Goal: Information Seeking & Learning: Learn about a topic

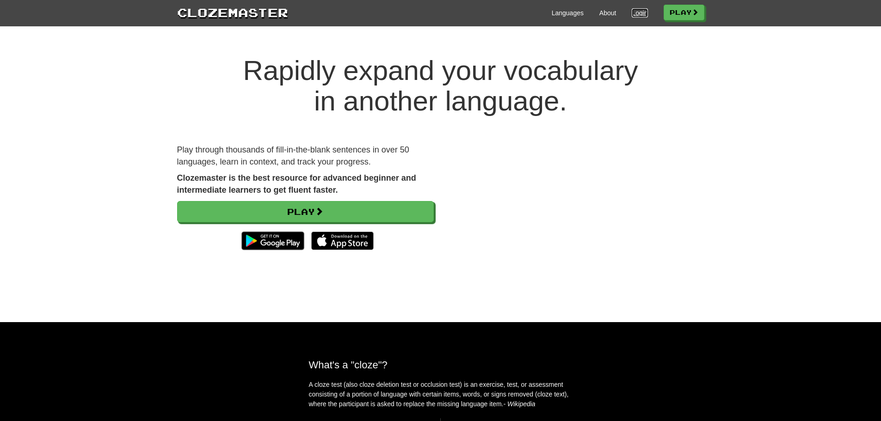
click at [632, 12] on link "Login" at bounding box center [640, 12] width 16 height 9
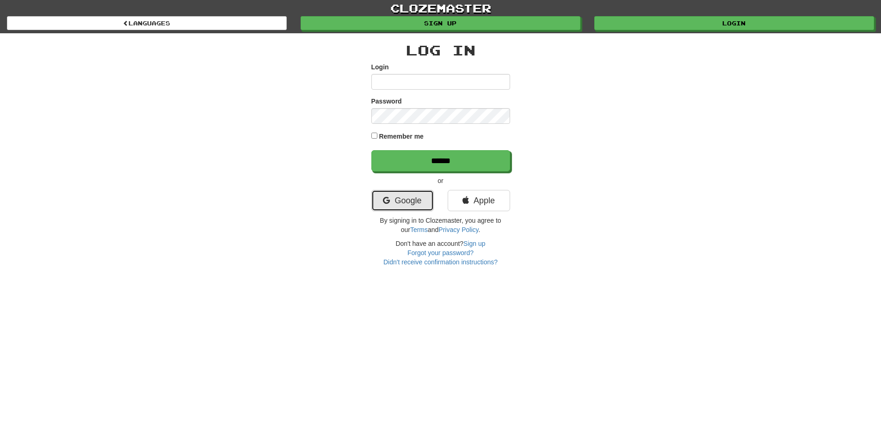
click at [399, 203] on link "Google" at bounding box center [402, 200] width 62 height 21
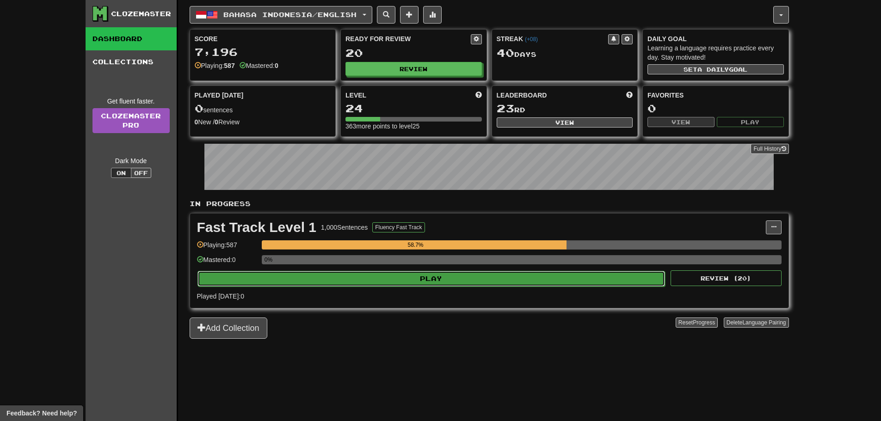
click at [316, 282] on button "Play" at bounding box center [431, 279] width 468 height 16
select select "**"
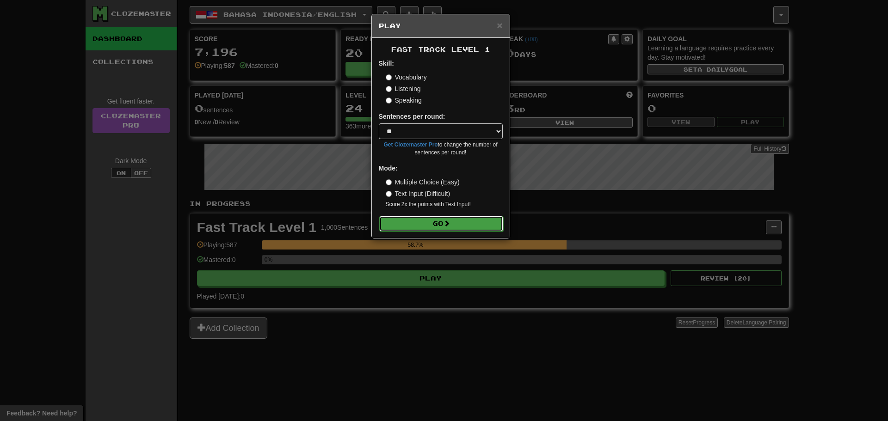
click at [414, 229] on button "Go" at bounding box center [441, 224] width 124 height 16
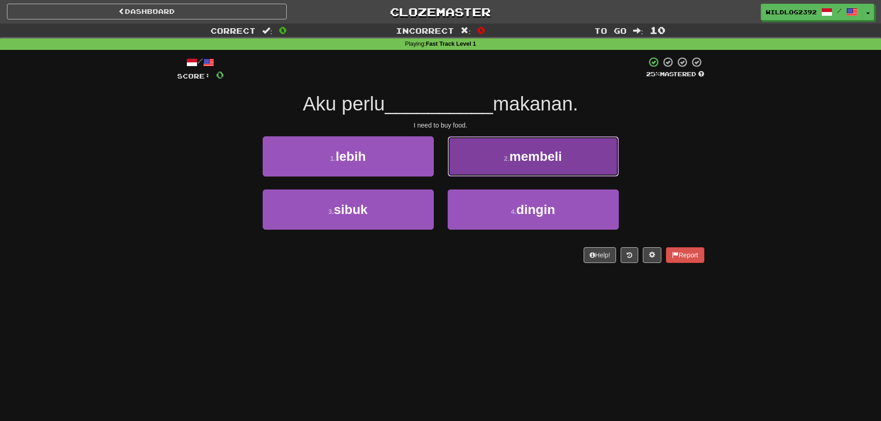
click at [513, 161] on span "membeli" at bounding box center [536, 156] width 53 height 14
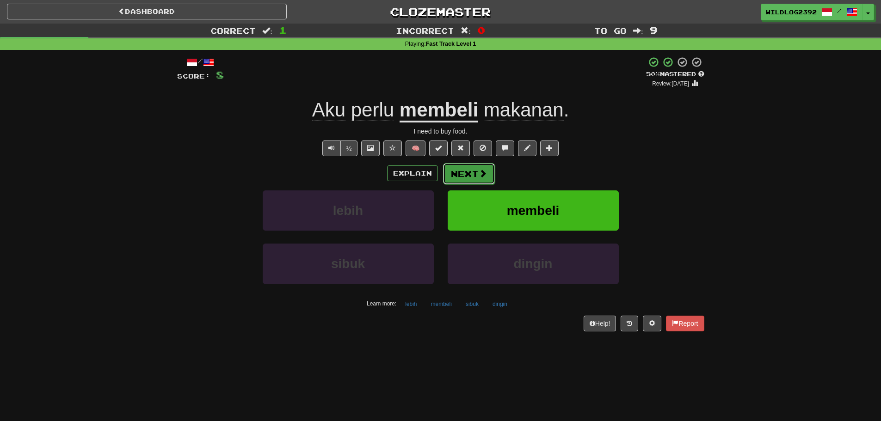
click at [488, 178] on button "Next" at bounding box center [469, 173] width 52 height 21
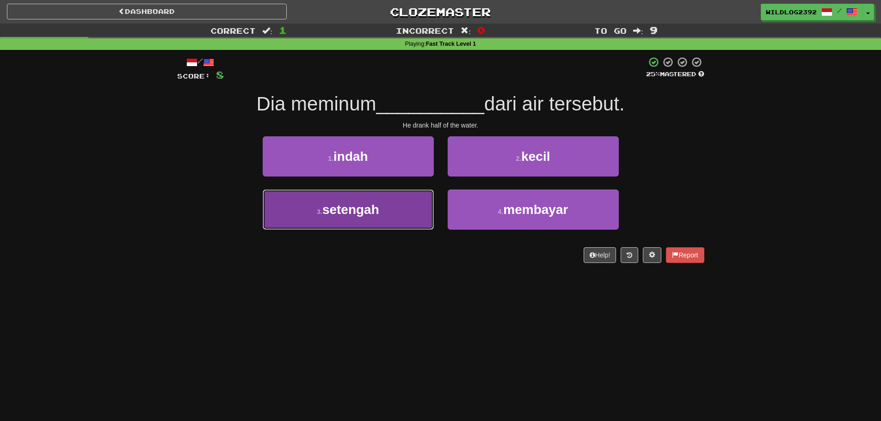
click at [366, 217] on button "3 . setengah" at bounding box center [348, 210] width 171 height 40
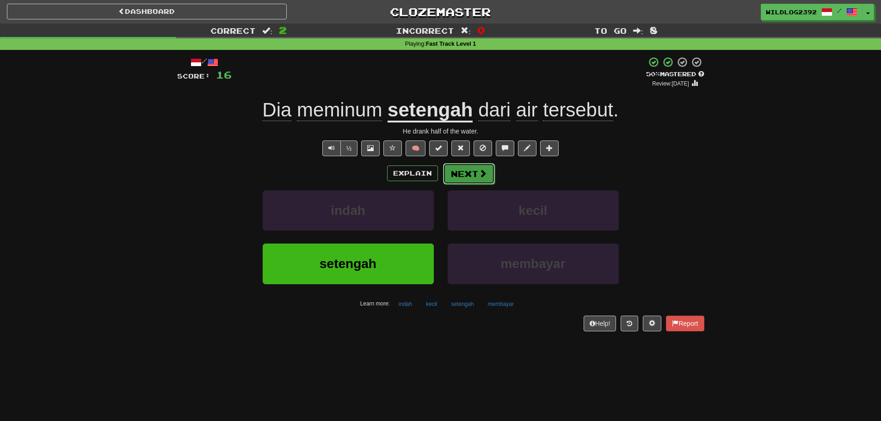
click at [466, 174] on button "Next" at bounding box center [469, 173] width 52 height 21
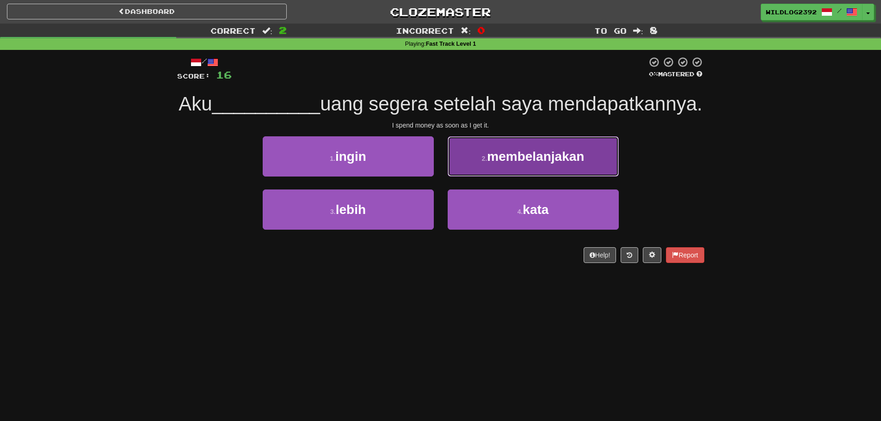
click at [485, 177] on button "2 . membelanjakan" at bounding box center [533, 156] width 171 height 40
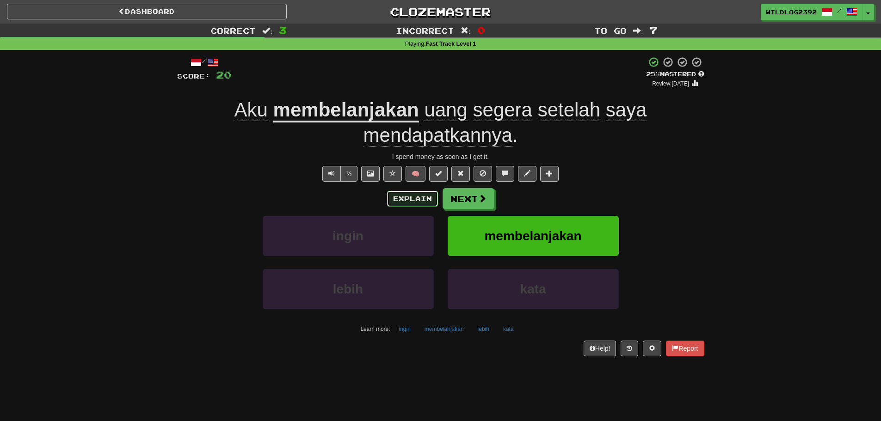
click at [406, 200] on button "Explain" at bounding box center [412, 199] width 51 height 16
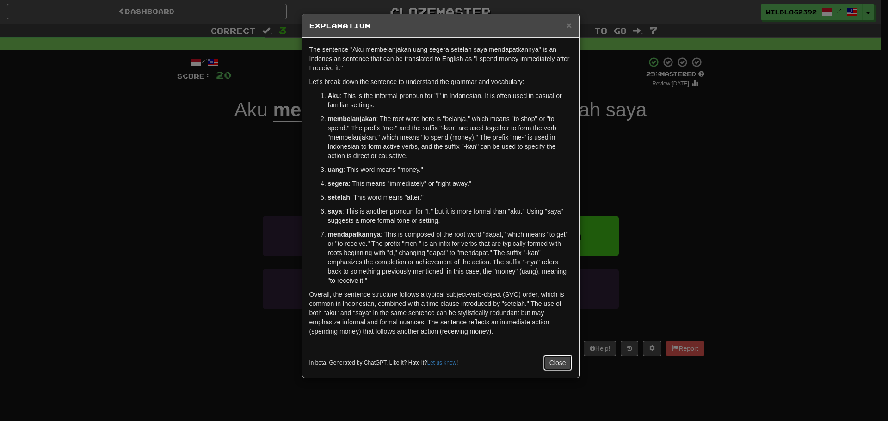
click at [546, 362] on button "Close" at bounding box center [557, 363] width 29 height 16
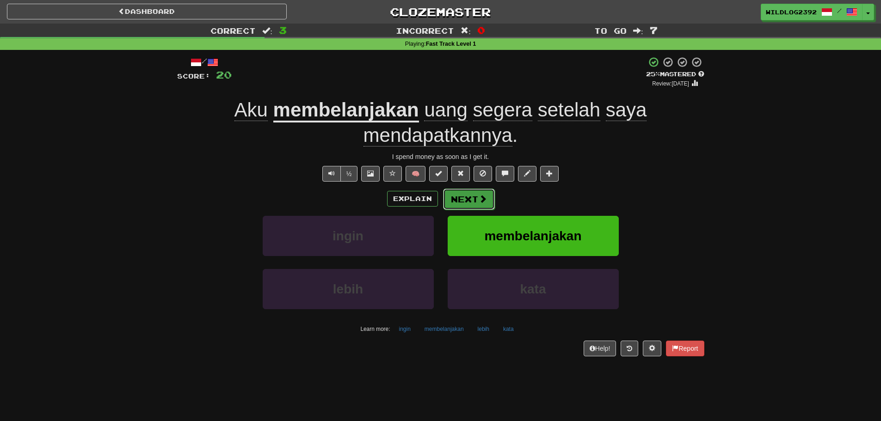
click at [466, 203] on button "Next" at bounding box center [469, 199] width 52 height 21
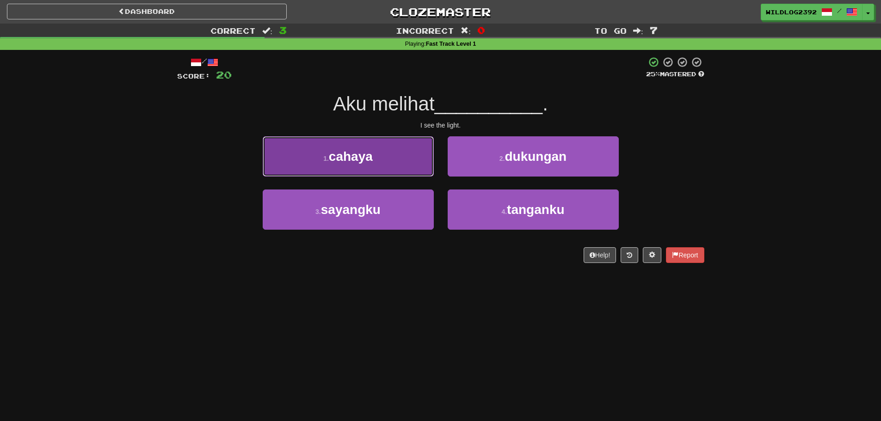
click at [364, 159] on span "cahaya" at bounding box center [351, 156] width 44 height 14
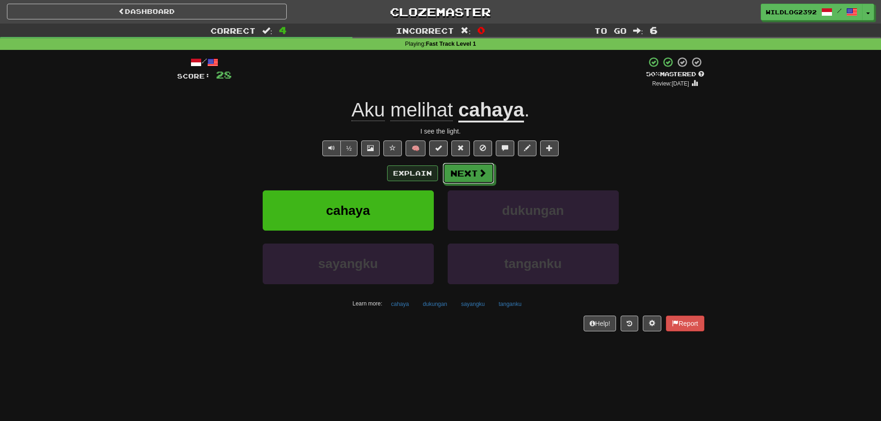
drag, startPoint x: 474, startPoint y: 177, endPoint x: 393, endPoint y: 178, distance: 80.5
click at [373, 179] on div "Explain Next" at bounding box center [440, 173] width 527 height 21
click at [400, 178] on button "Explain" at bounding box center [412, 174] width 51 height 16
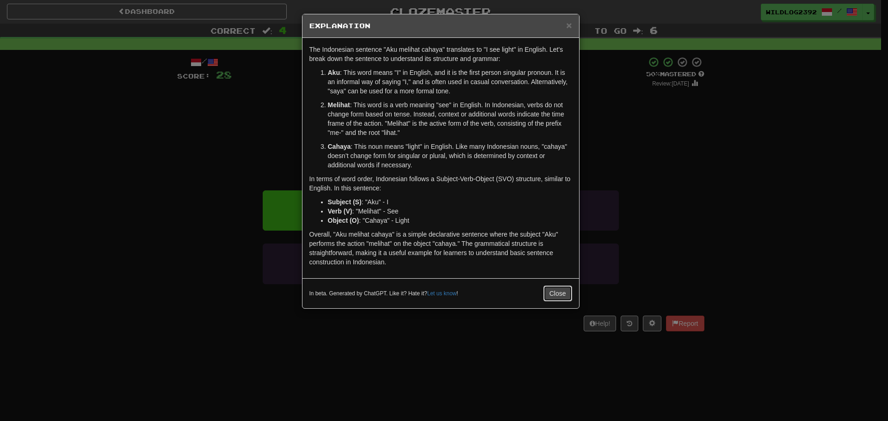
click at [553, 295] on button "Close" at bounding box center [557, 294] width 29 height 16
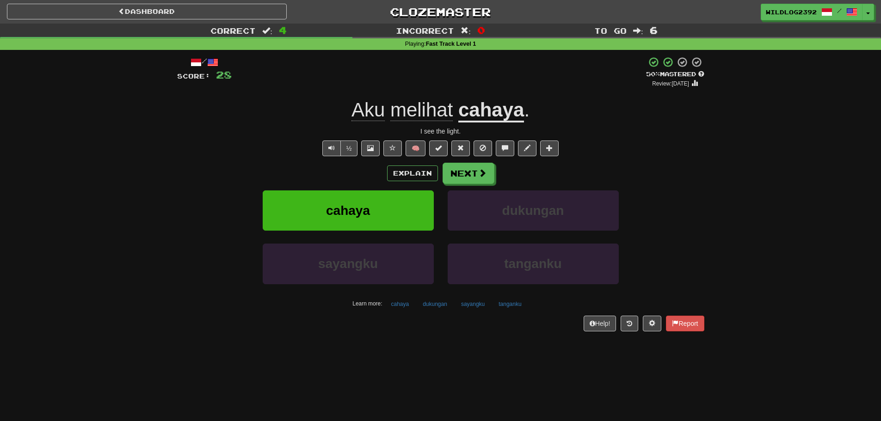
click at [211, 153] on div "½ 🧠" at bounding box center [440, 149] width 527 height 16
click at [456, 175] on button "Next" at bounding box center [469, 173] width 52 height 21
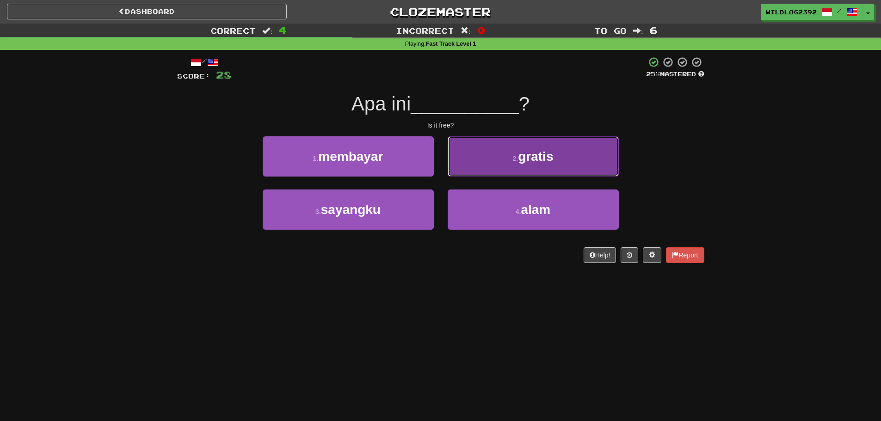
click at [513, 162] on small "2 ." at bounding box center [516, 158] width 6 height 7
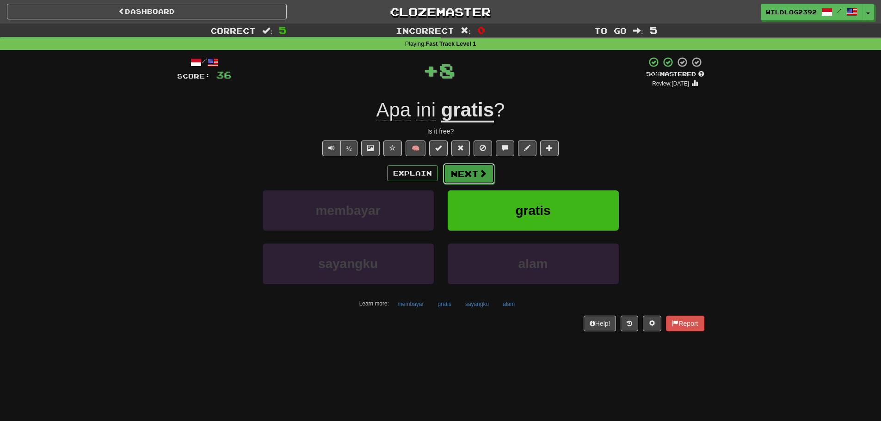
click at [469, 176] on button "Next" at bounding box center [469, 173] width 52 height 21
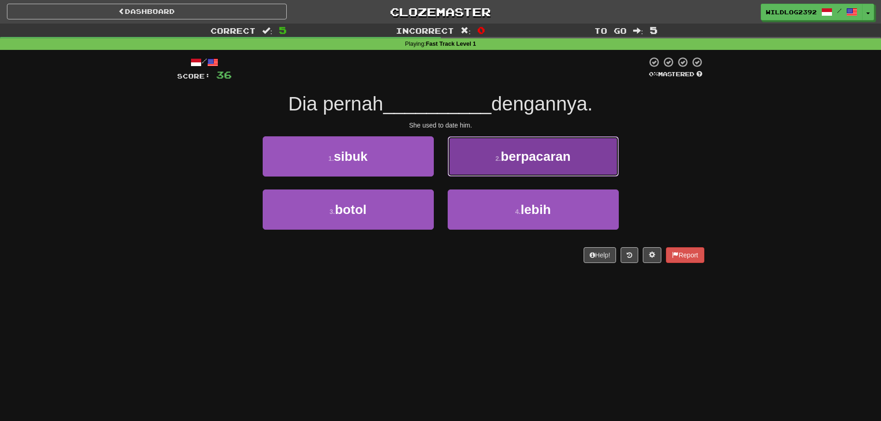
click at [517, 164] on button "2 . berpacaran" at bounding box center [533, 156] width 171 height 40
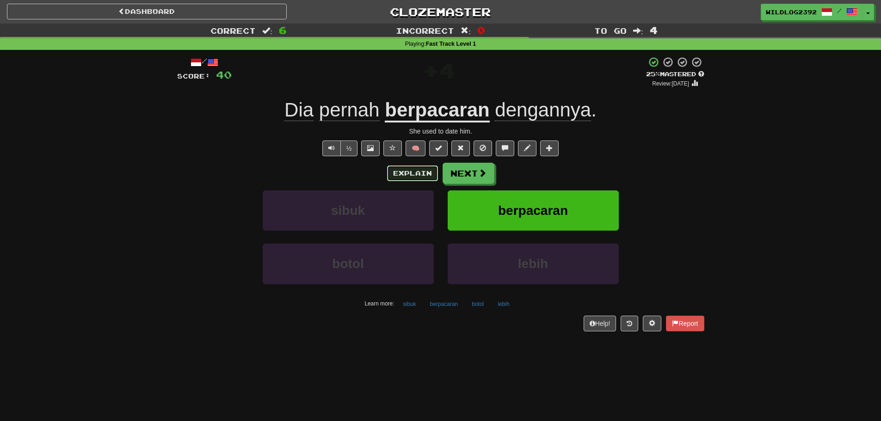
click at [407, 173] on button "Explain" at bounding box center [412, 174] width 51 height 16
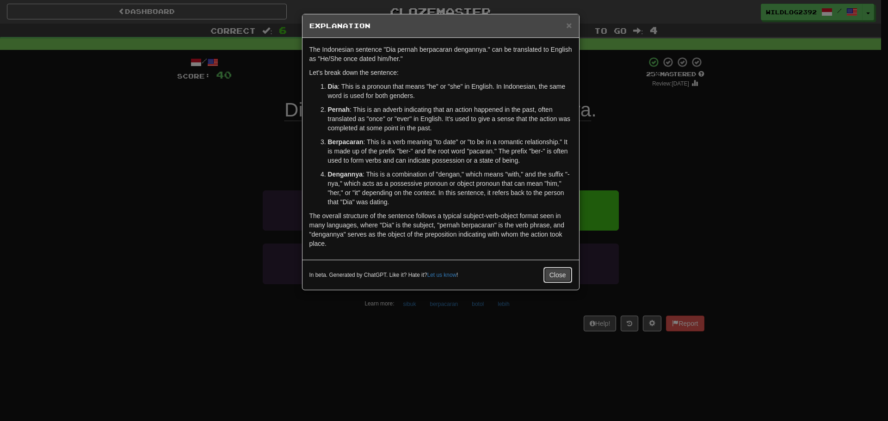
click at [560, 271] on button "Close" at bounding box center [557, 275] width 29 height 16
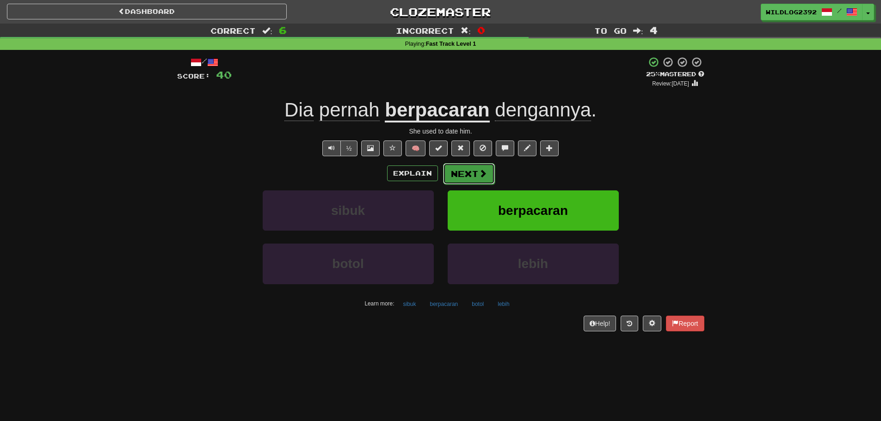
click at [465, 174] on button "Next" at bounding box center [469, 173] width 52 height 21
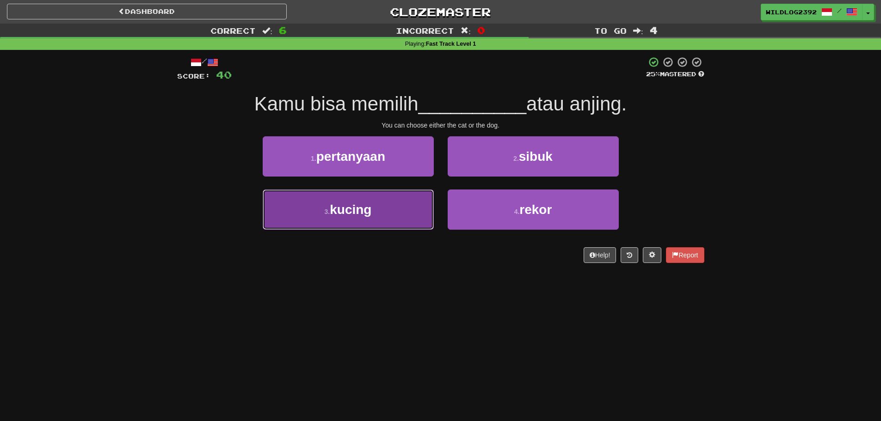
click at [359, 210] on span "kucing" at bounding box center [351, 210] width 42 height 14
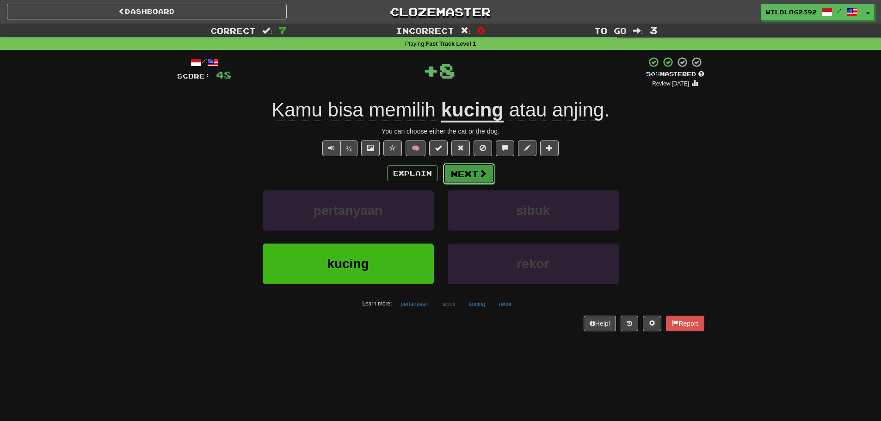
click at [469, 163] on button "Next" at bounding box center [469, 173] width 52 height 21
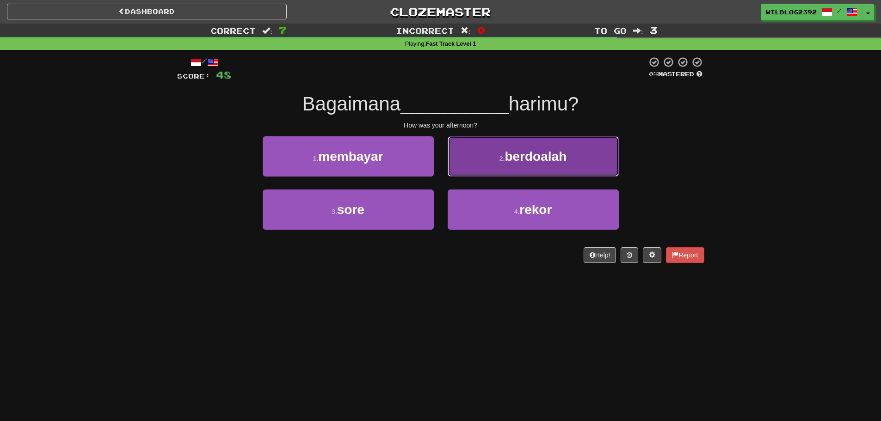
click at [508, 146] on button "2 . berdoalah" at bounding box center [533, 156] width 171 height 40
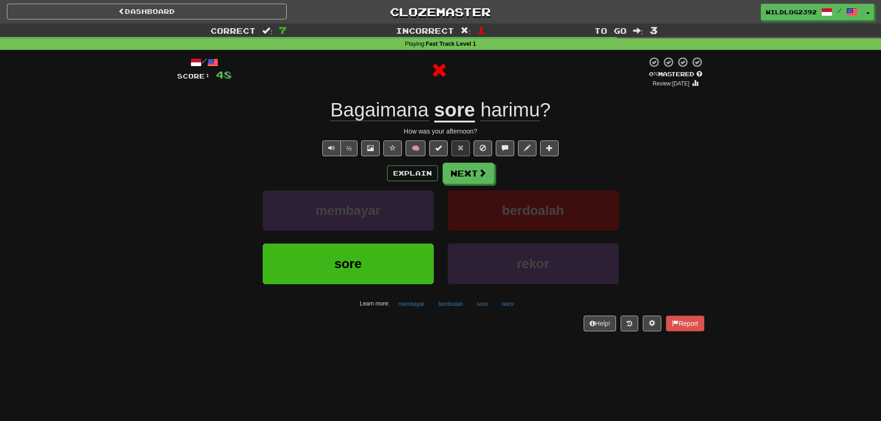
click at [273, 153] on div "½ 🧠" at bounding box center [440, 149] width 527 height 16
click at [408, 171] on button "Explain" at bounding box center [412, 174] width 51 height 16
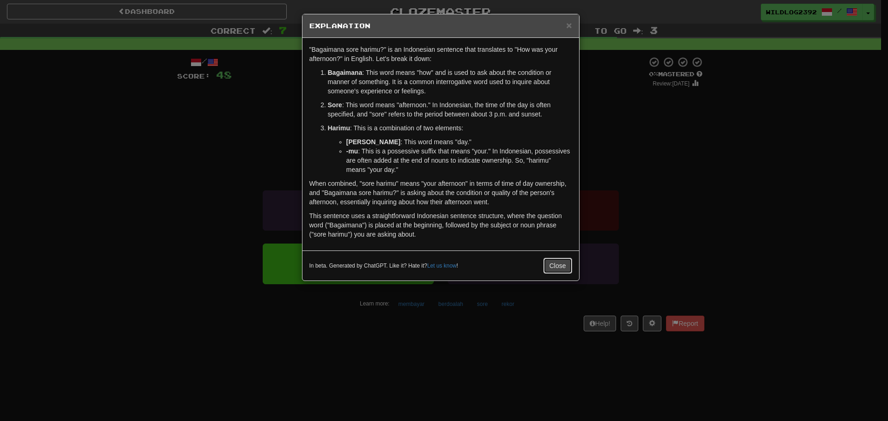
click at [559, 265] on button "Close" at bounding box center [557, 266] width 29 height 16
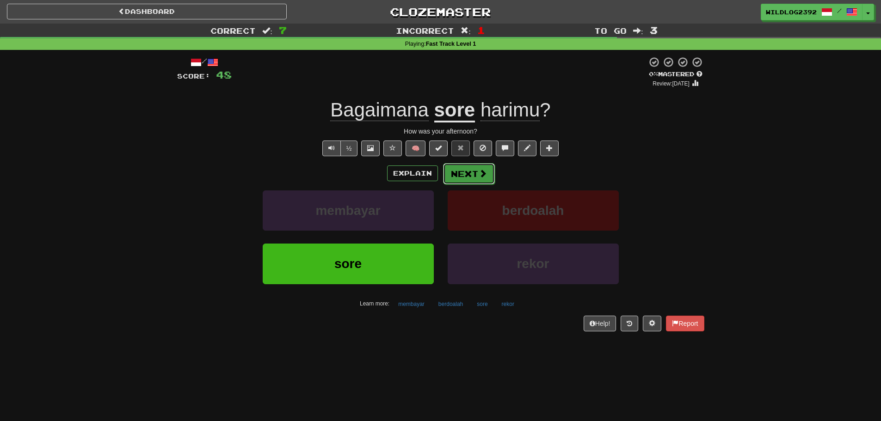
click at [476, 176] on button "Next" at bounding box center [469, 173] width 52 height 21
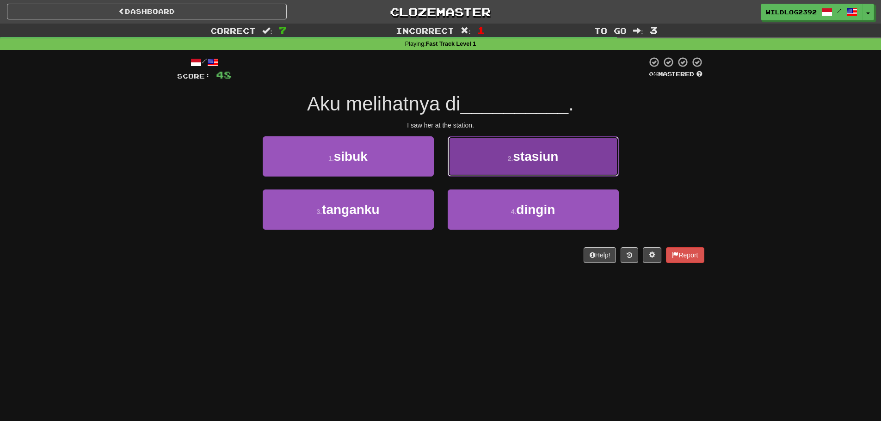
click at [482, 162] on button "2 . stasiun" at bounding box center [533, 156] width 171 height 40
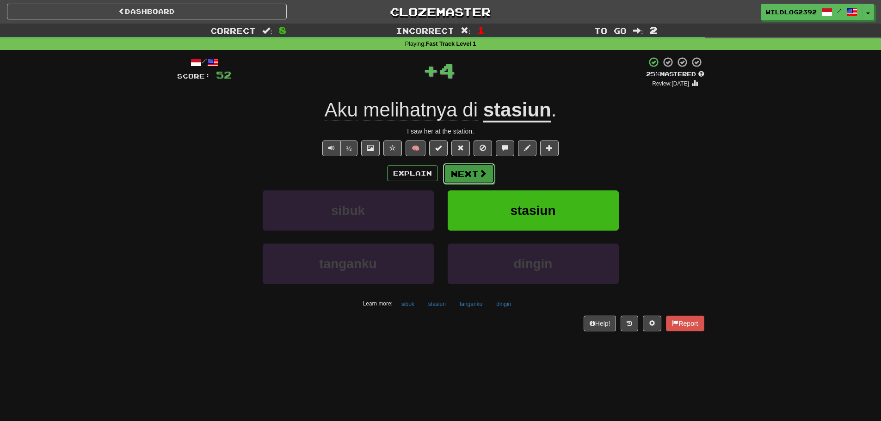
click at [474, 174] on button "Next" at bounding box center [469, 173] width 52 height 21
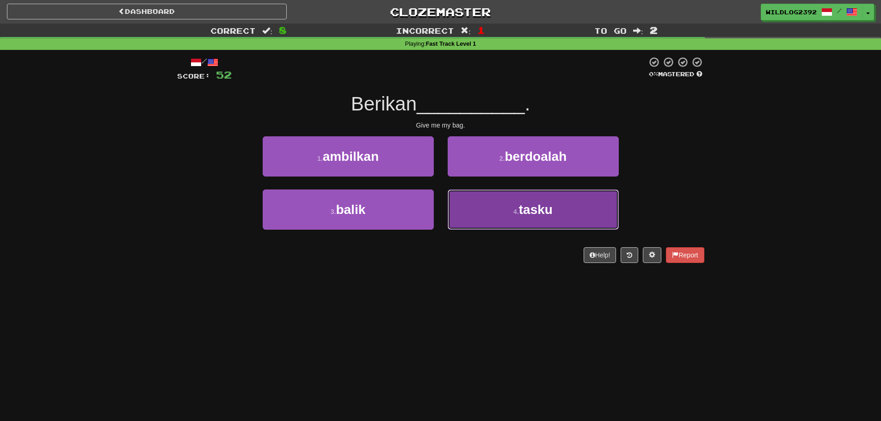
click at [495, 214] on button "4 . tasku" at bounding box center [533, 210] width 171 height 40
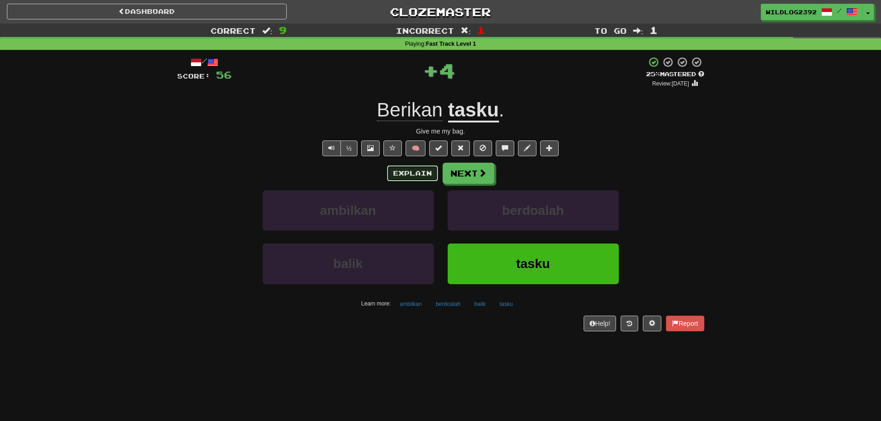
click at [399, 172] on button "Explain" at bounding box center [412, 174] width 51 height 16
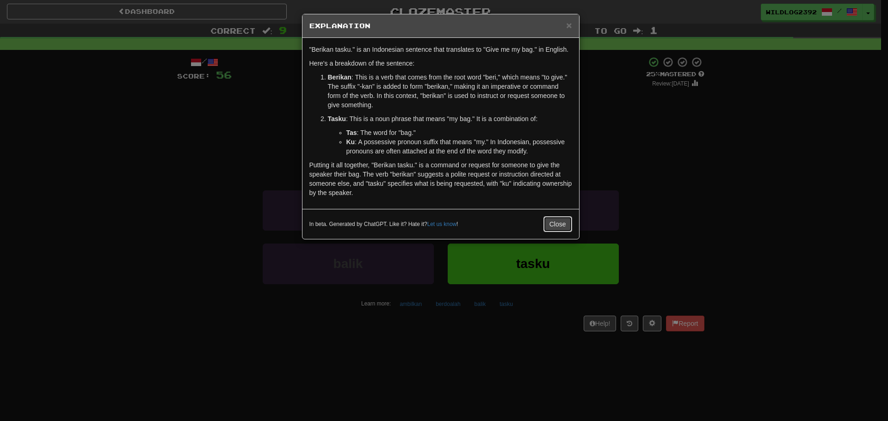
click at [558, 220] on button "Close" at bounding box center [557, 224] width 29 height 16
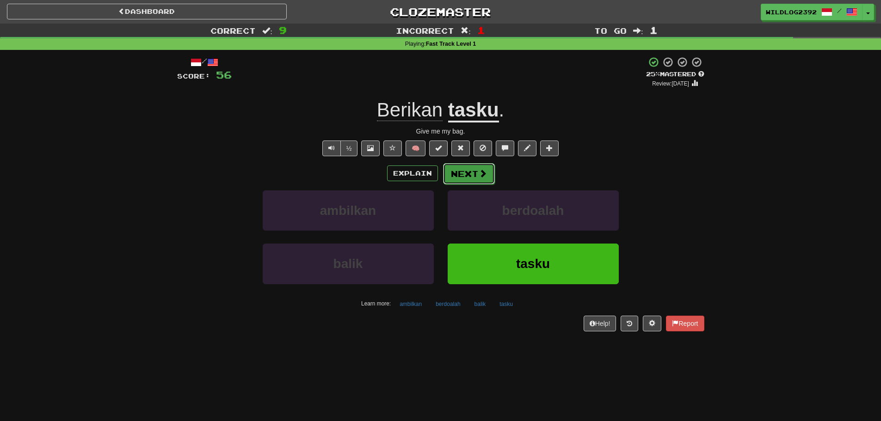
click at [483, 177] on span at bounding box center [483, 173] width 8 height 8
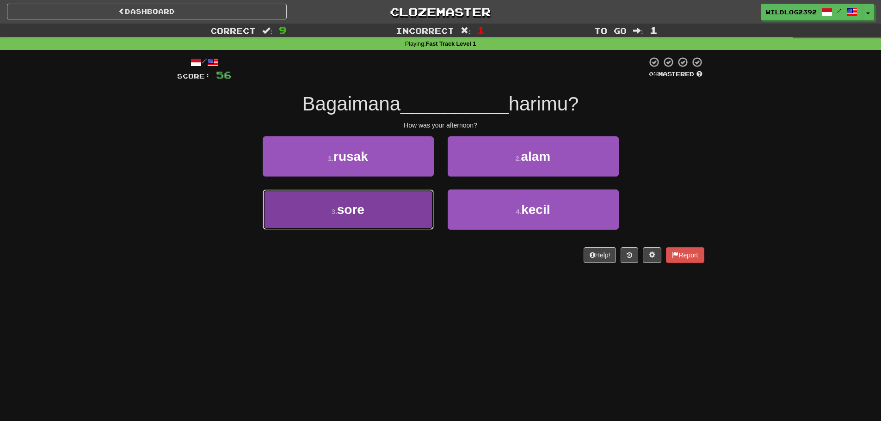
click at [329, 208] on button "3 . sore" at bounding box center [348, 210] width 171 height 40
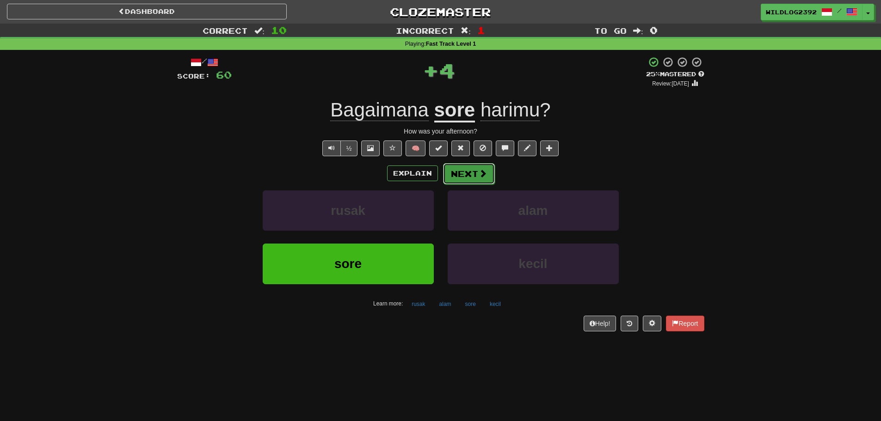
click at [466, 169] on button "Next" at bounding box center [469, 173] width 52 height 21
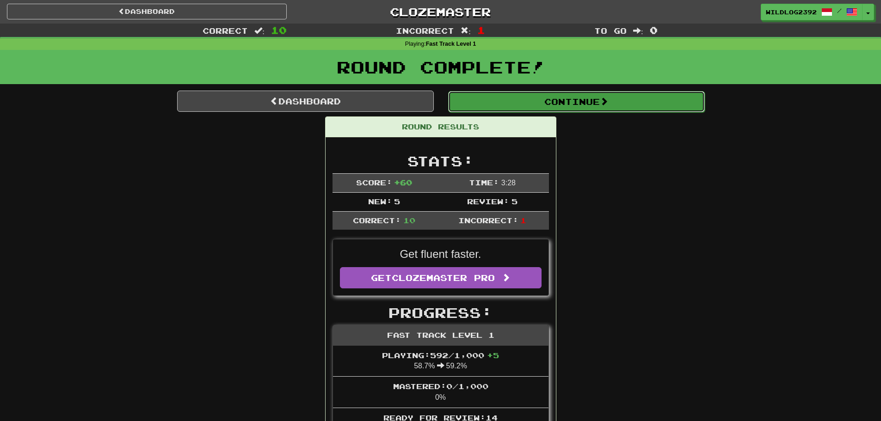
click at [554, 106] on button "Continue" at bounding box center [576, 101] width 257 height 21
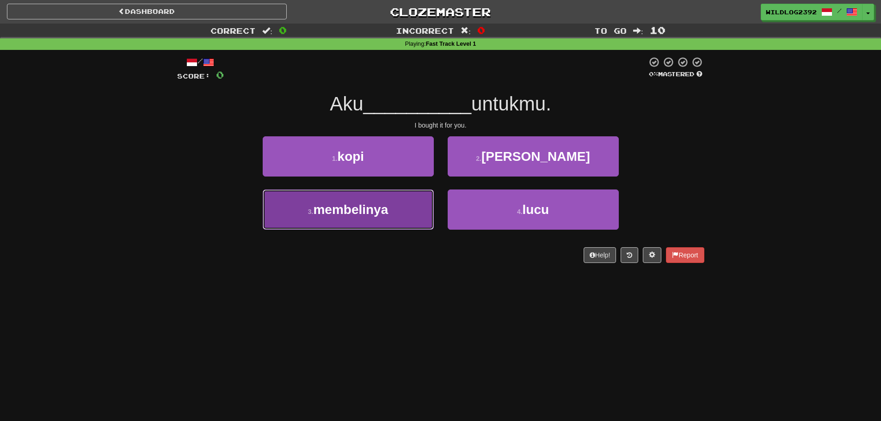
click at [391, 210] on button "3 . membelinya" at bounding box center [348, 210] width 171 height 40
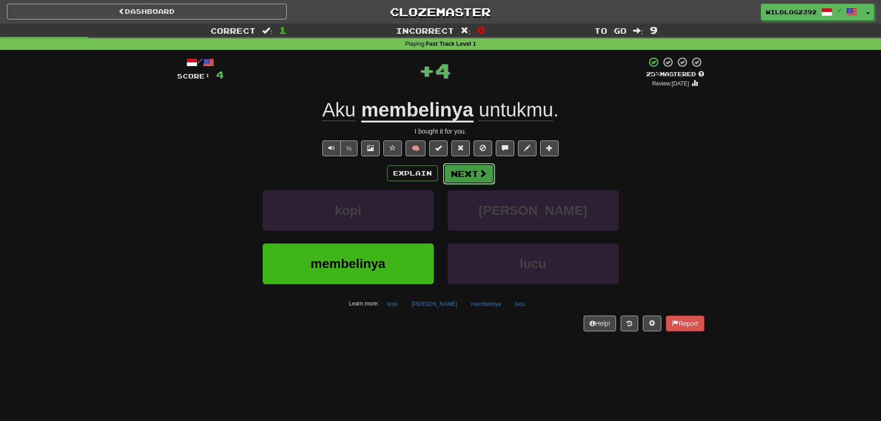
click at [472, 170] on button "Next" at bounding box center [469, 173] width 52 height 21
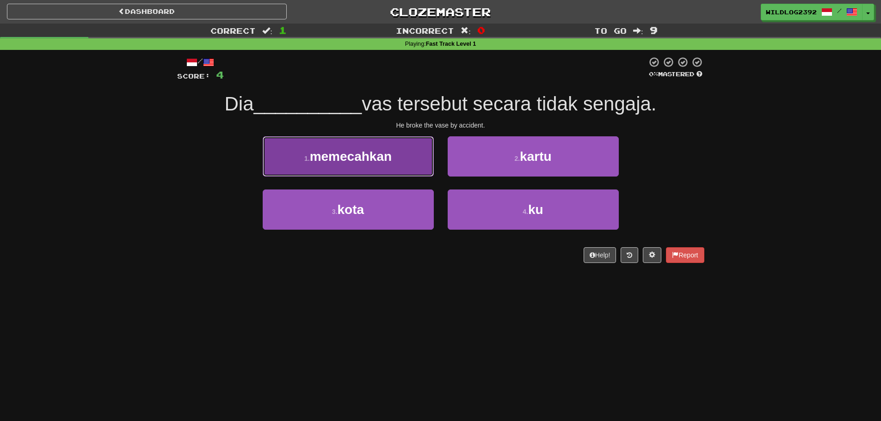
click at [313, 152] on span "memecahkan" at bounding box center [351, 156] width 82 height 14
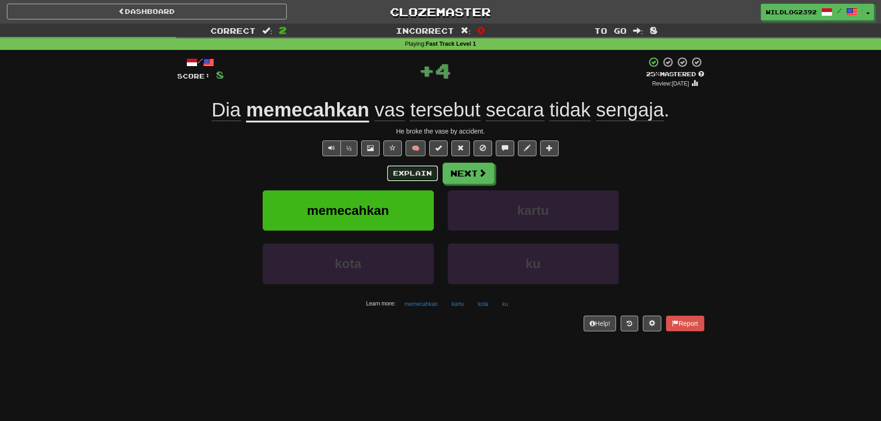
click at [401, 174] on button "Explain" at bounding box center [412, 174] width 51 height 16
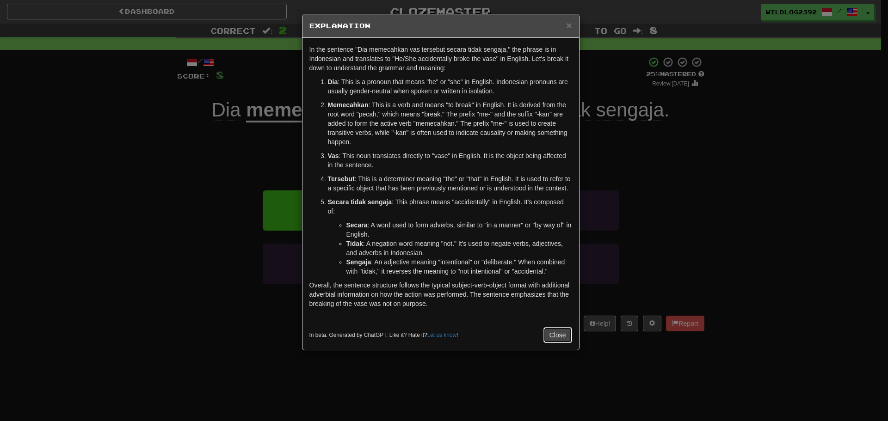
click at [560, 338] on button "Close" at bounding box center [557, 335] width 29 height 16
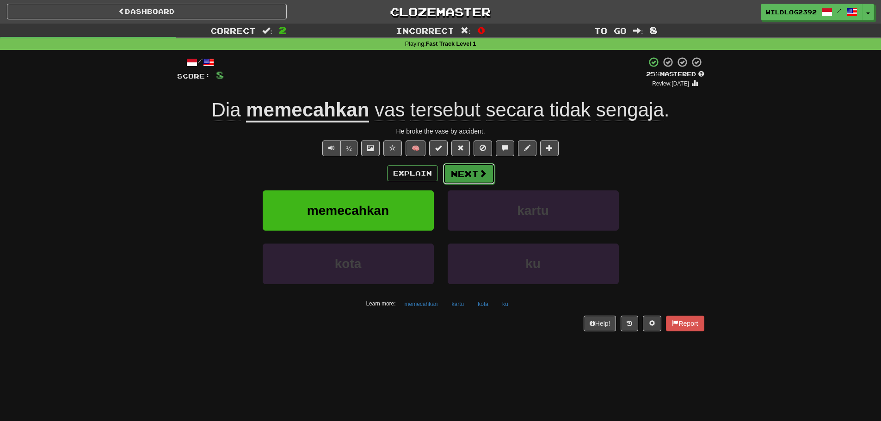
click at [477, 175] on button "Next" at bounding box center [469, 173] width 52 height 21
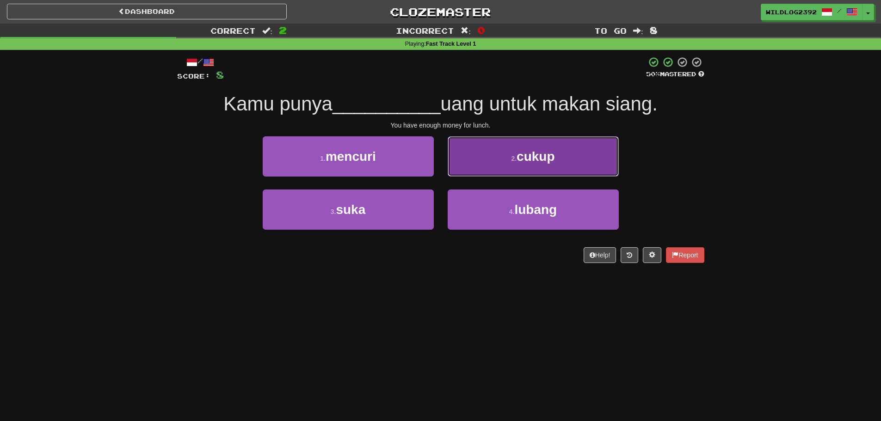
click at [529, 149] on span "cukup" at bounding box center [536, 156] width 38 height 14
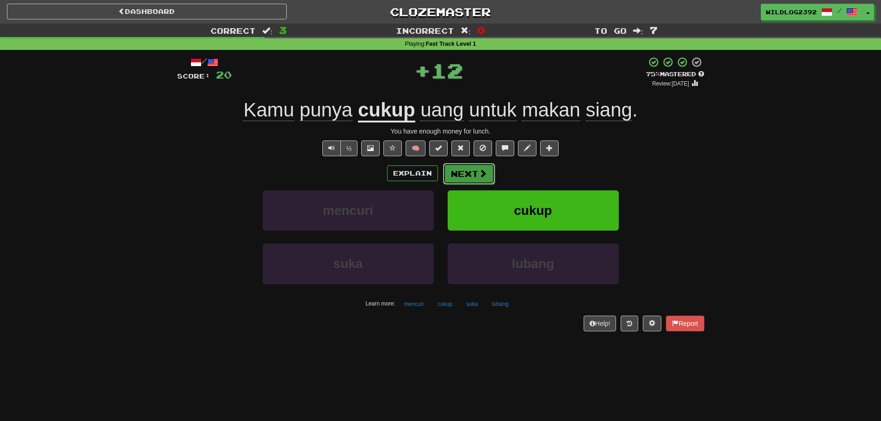
click at [479, 175] on span at bounding box center [483, 173] width 8 height 8
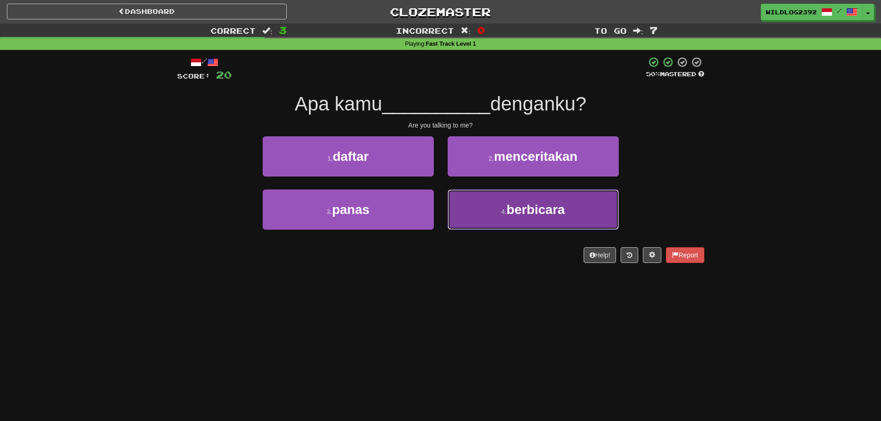
click at [476, 220] on button "4 . berbicara" at bounding box center [533, 210] width 171 height 40
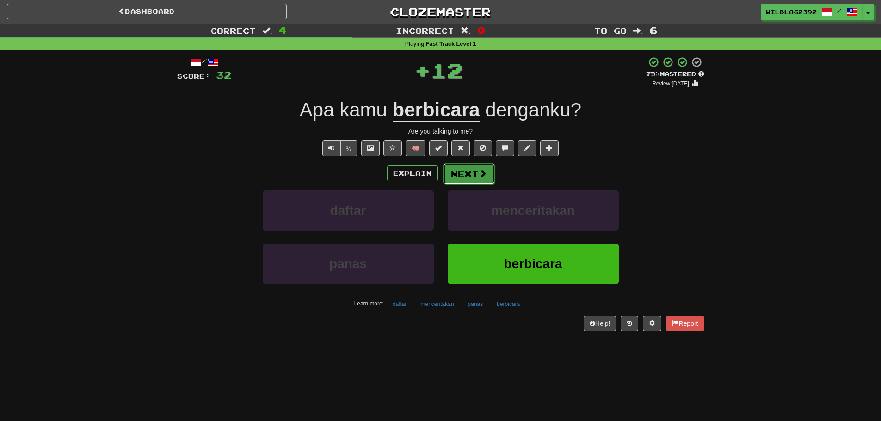
click at [480, 166] on button "Next" at bounding box center [469, 173] width 52 height 21
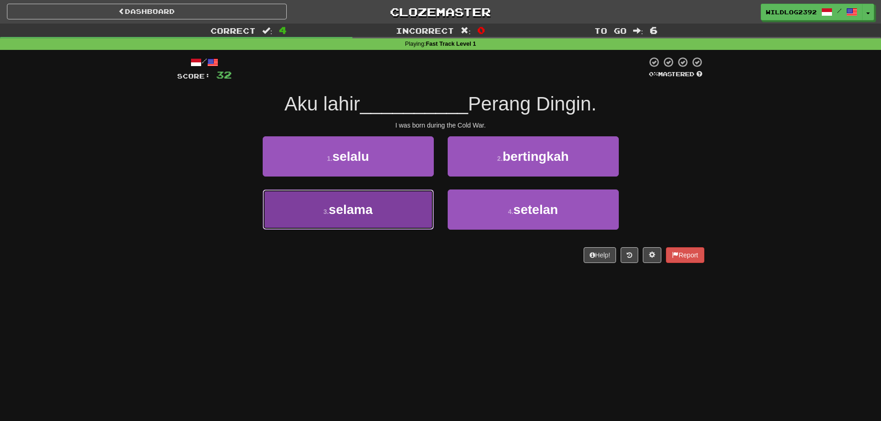
click at [391, 212] on button "3 . selama" at bounding box center [348, 210] width 171 height 40
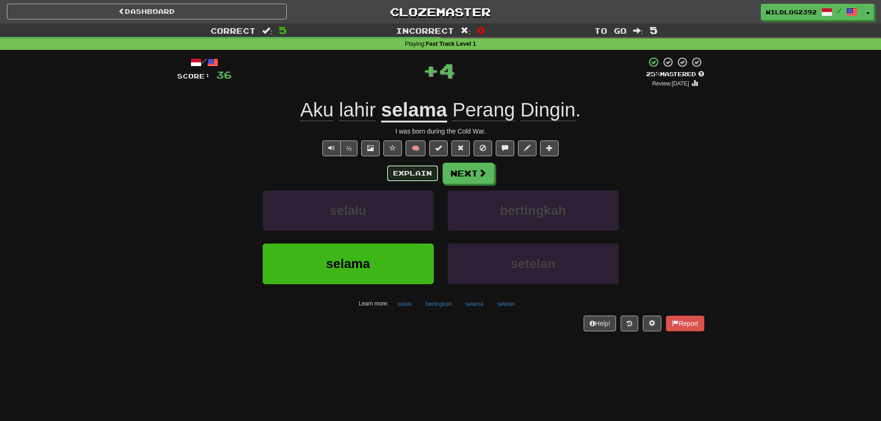
click at [395, 173] on button "Explain" at bounding box center [412, 174] width 51 height 16
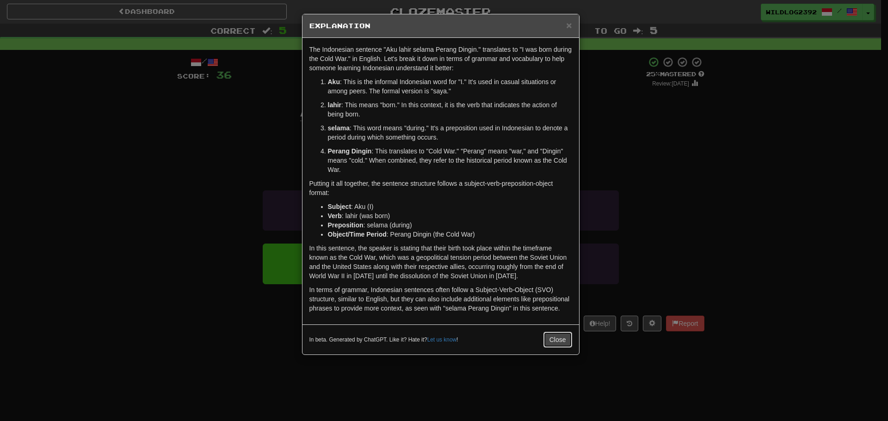
click at [563, 333] on button "Close" at bounding box center [557, 340] width 29 height 16
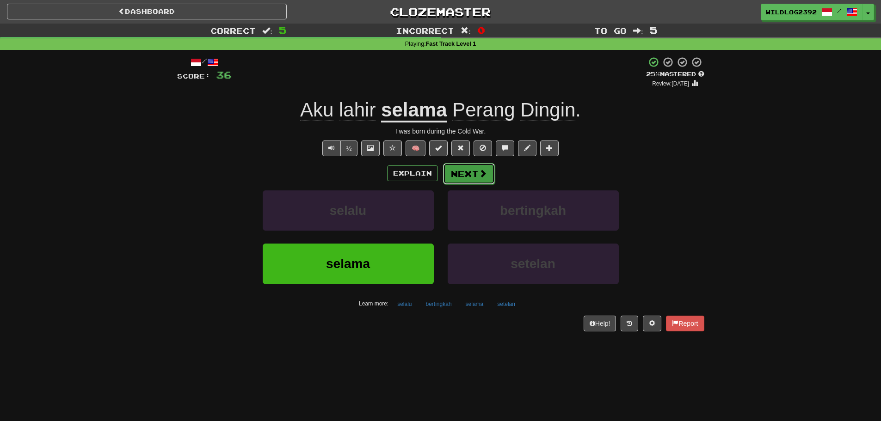
click at [477, 178] on button "Next" at bounding box center [469, 173] width 52 height 21
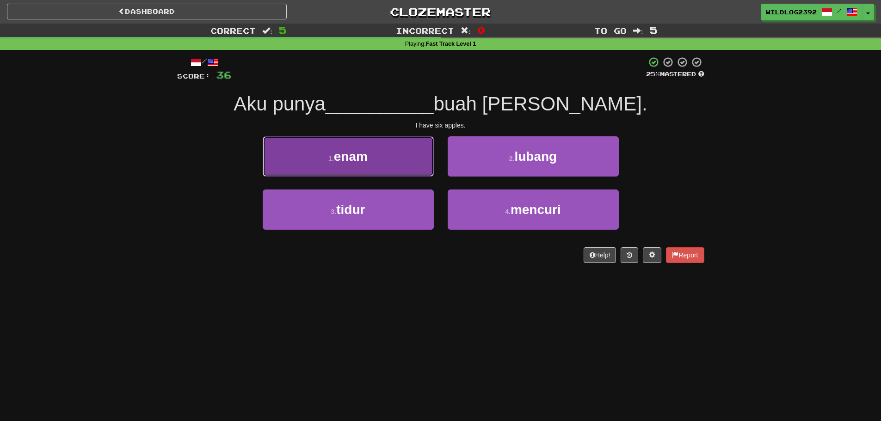
click at [379, 164] on button "1 . enam" at bounding box center [348, 156] width 171 height 40
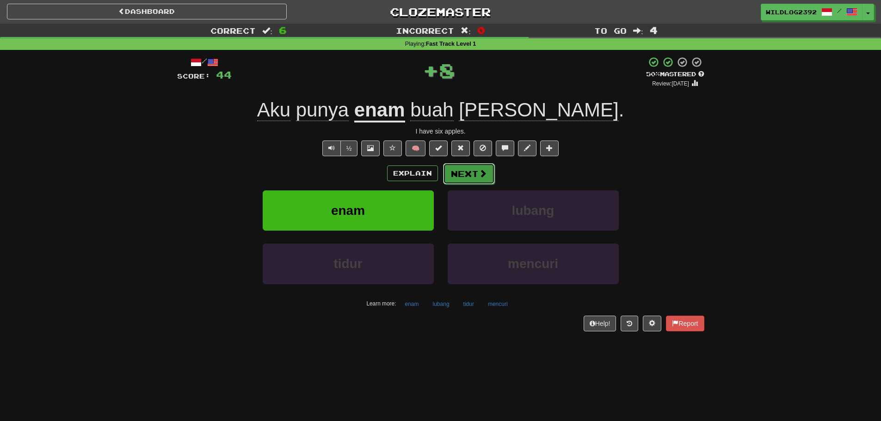
click at [449, 178] on button "Next" at bounding box center [469, 173] width 52 height 21
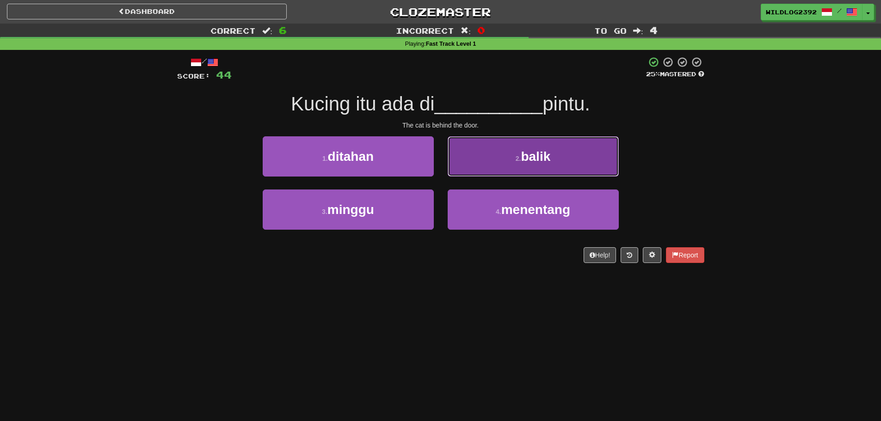
click at [578, 146] on button "2 . balik" at bounding box center [533, 156] width 171 height 40
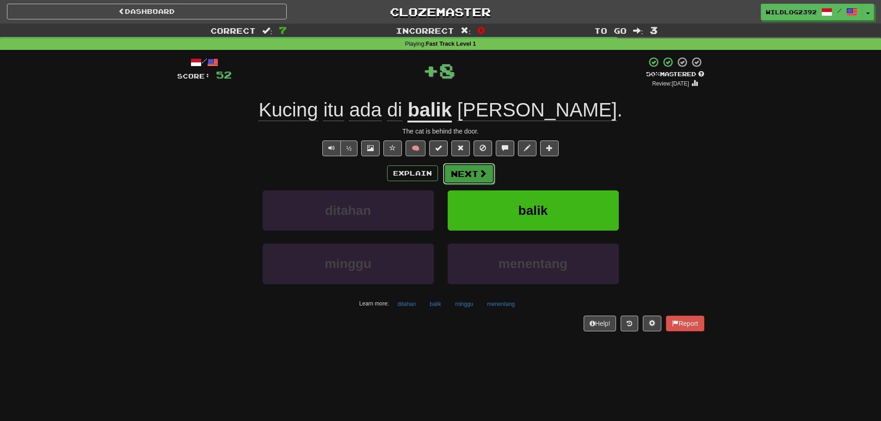
click at [475, 174] on button "Next" at bounding box center [469, 173] width 52 height 21
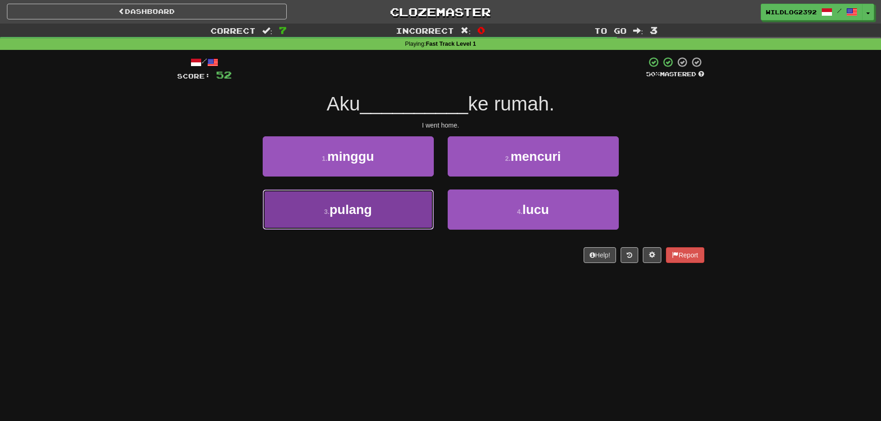
click at [375, 224] on button "3 . pulang" at bounding box center [348, 210] width 171 height 40
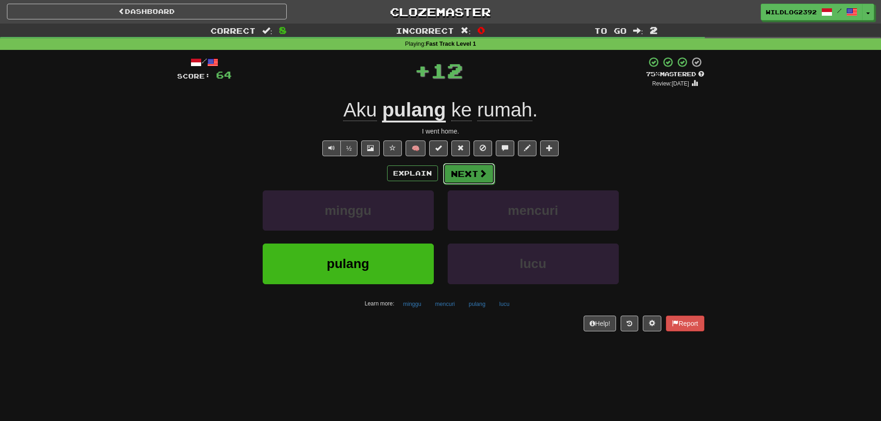
click at [455, 178] on button "Next" at bounding box center [469, 173] width 52 height 21
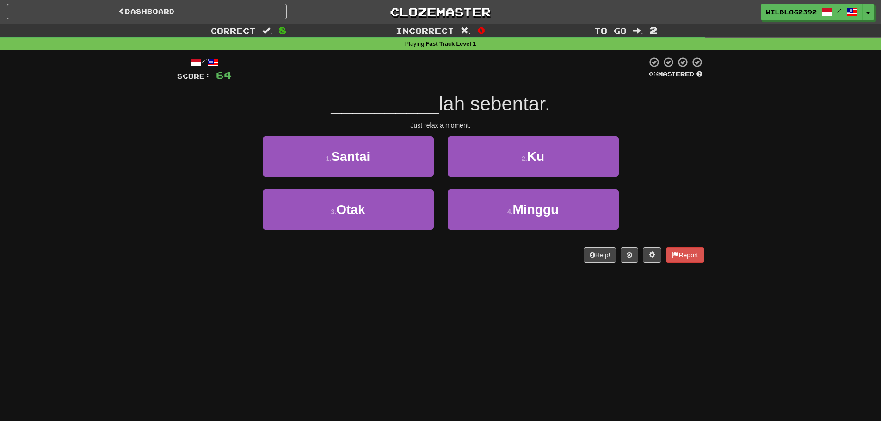
drag, startPoint x: 221, startPoint y: 242, endPoint x: 149, endPoint y: 254, distance: 72.1
click at [149, 254] on div "Correct : 8 Incorrect : 0 To go : 2 Playing : Fast Track Level 1 / Score: 64 0 …" at bounding box center [440, 150] width 881 height 252
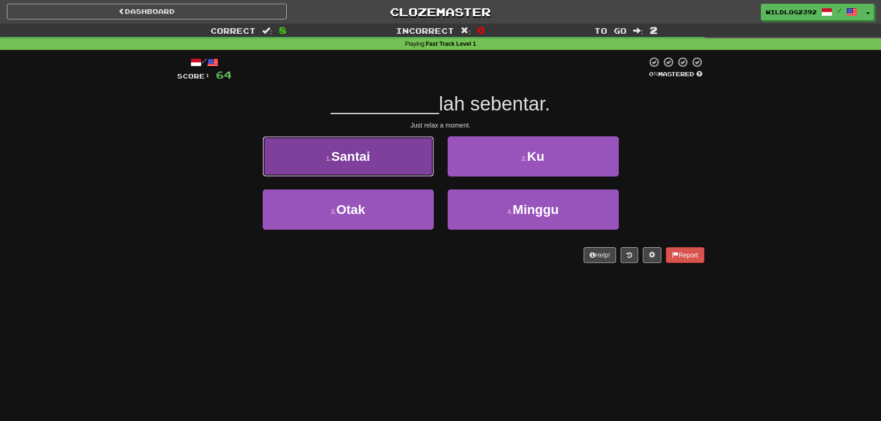
click at [364, 152] on span "Santai" at bounding box center [350, 156] width 39 height 14
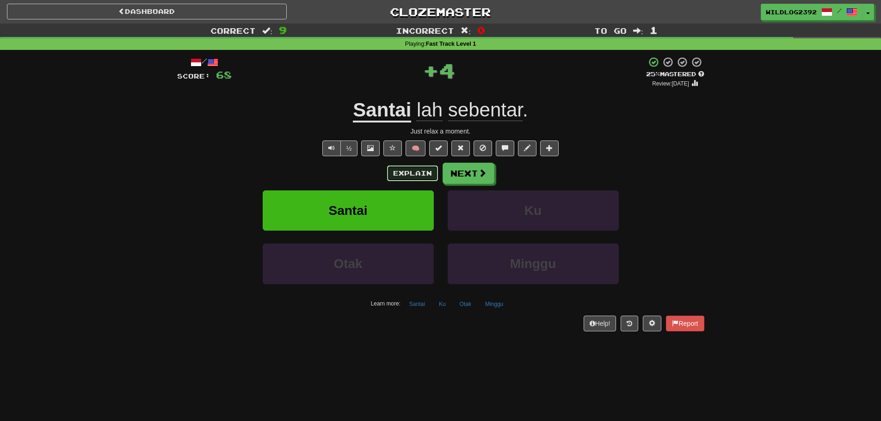
click at [418, 172] on button "Explain" at bounding box center [412, 174] width 51 height 16
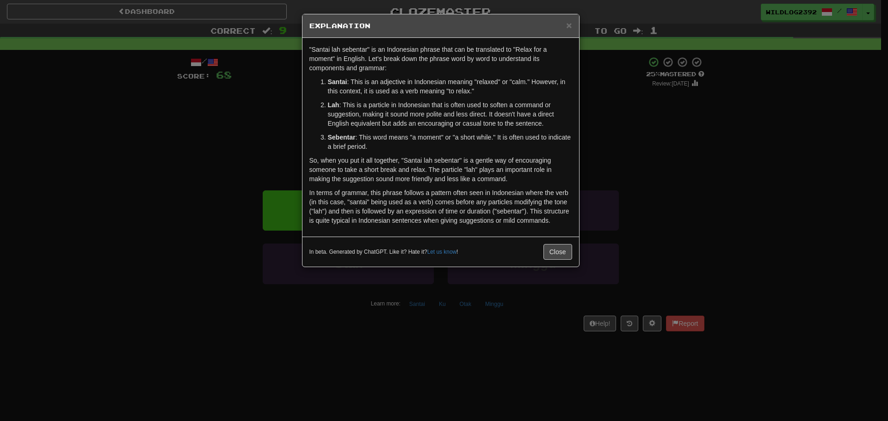
click at [554, 262] on div "In beta. Generated by ChatGPT. Like it? Hate it? Let us know ! Close" at bounding box center [440, 252] width 277 height 30
click at [547, 250] on button "Close" at bounding box center [557, 252] width 29 height 16
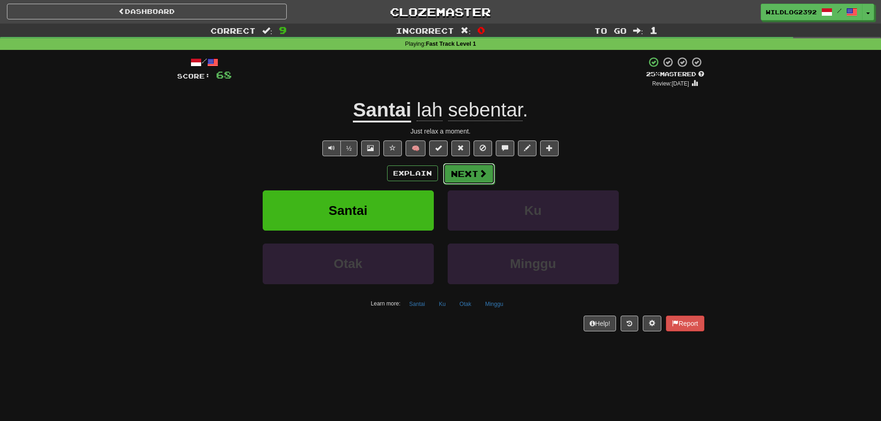
click at [468, 176] on button "Next" at bounding box center [469, 173] width 52 height 21
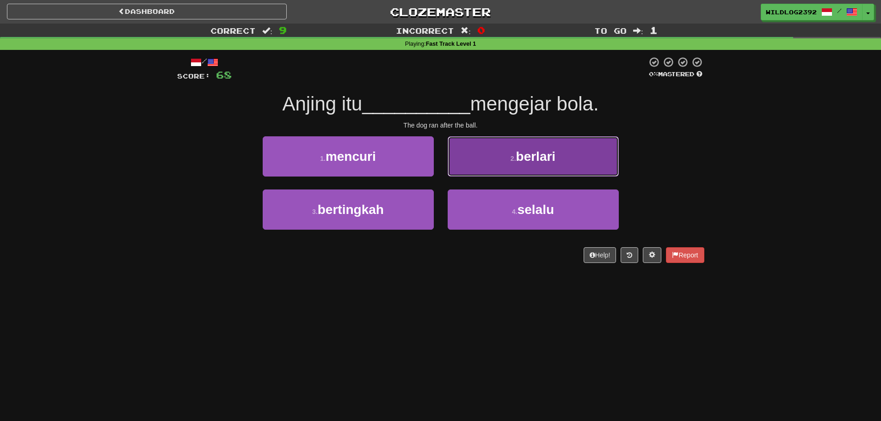
click at [513, 160] on small "2 ." at bounding box center [514, 158] width 6 height 7
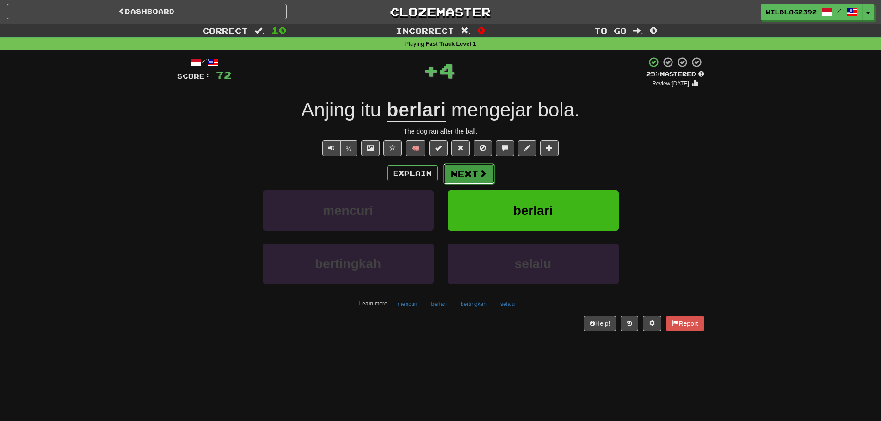
click at [470, 179] on button "Next" at bounding box center [469, 173] width 52 height 21
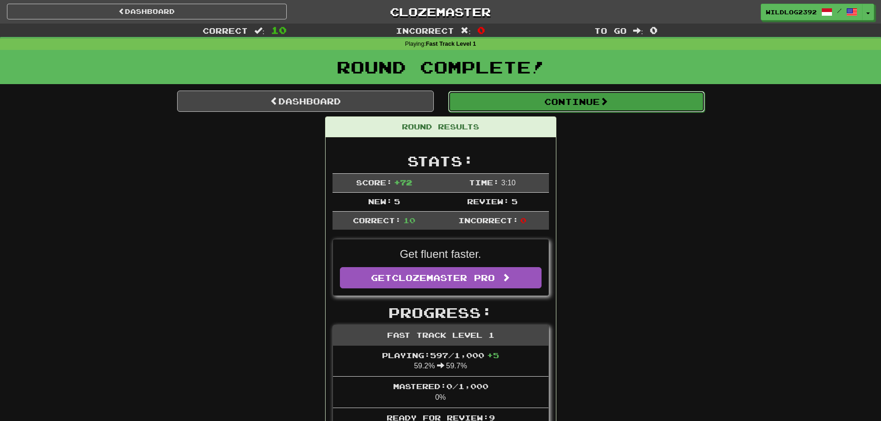
click at [593, 101] on button "Continue" at bounding box center [576, 101] width 257 height 21
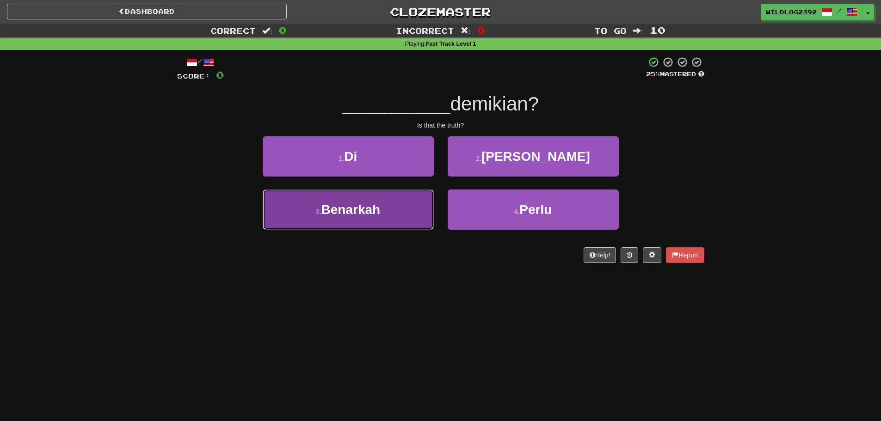
click at [346, 214] on span "Benarkah" at bounding box center [350, 210] width 59 height 14
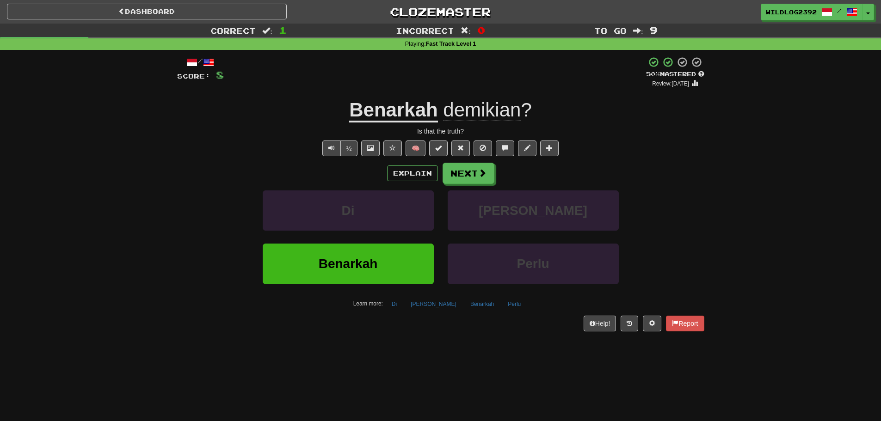
click at [416, 164] on div "Explain Next" at bounding box center [440, 173] width 527 height 21
click at [410, 175] on button "Explain" at bounding box center [412, 174] width 51 height 16
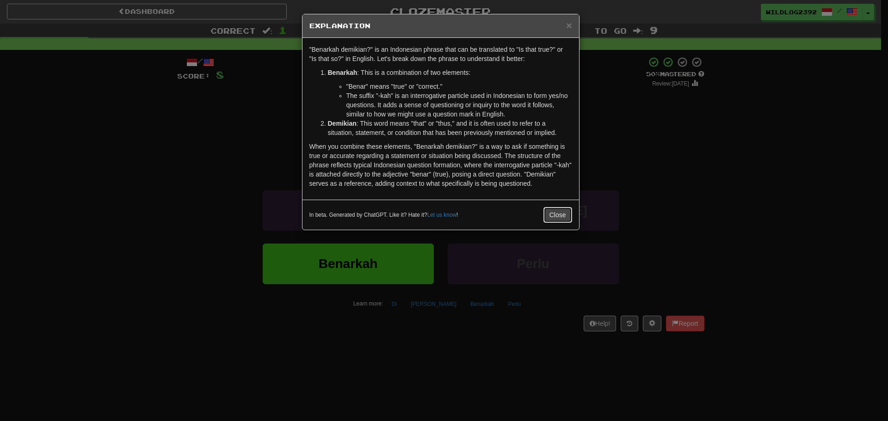
click at [550, 212] on button "Close" at bounding box center [557, 215] width 29 height 16
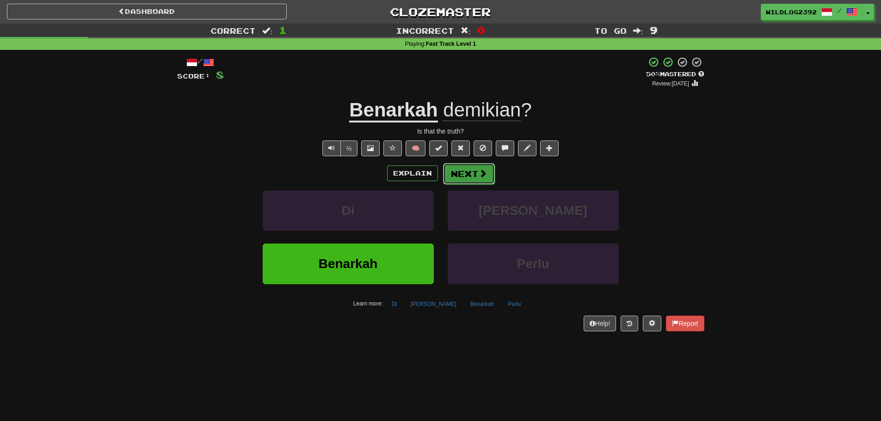
click at [478, 184] on button "Next" at bounding box center [469, 173] width 52 height 21
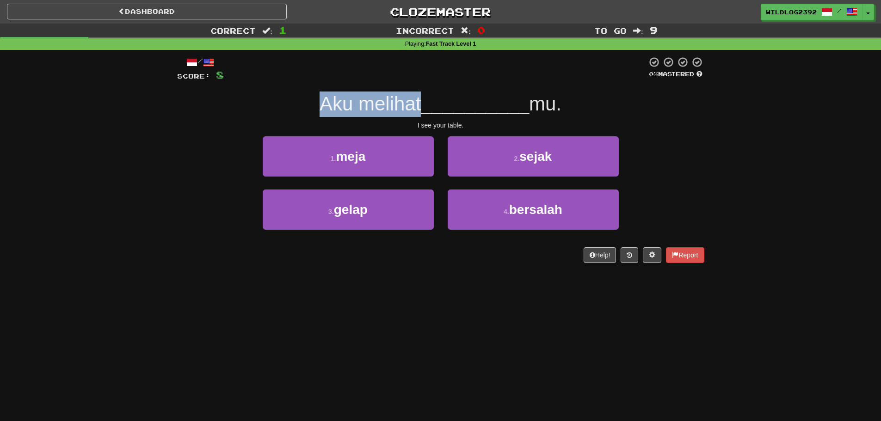
drag, startPoint x: 340, startPoint y: 103, endPoint x: 418, endPoint y: 100, distance: 78.7
click at [418, 100] on span "Aku melihat" at bounding box center [370, 104] width 101 height 22
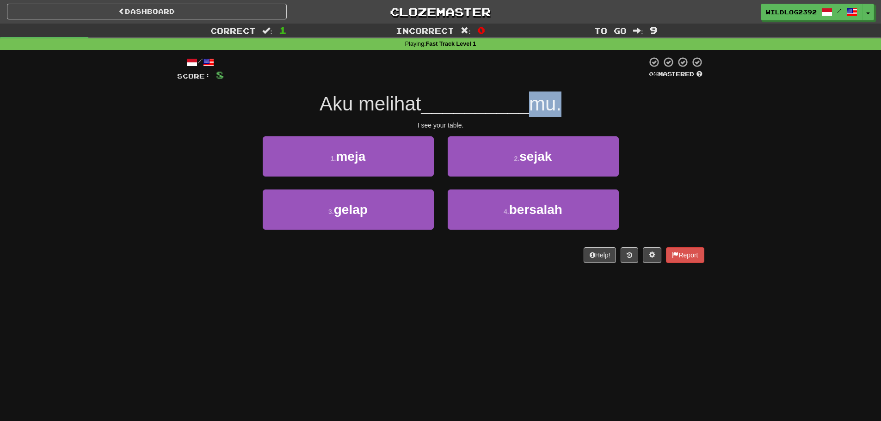
drag, startPoint x: 533, startPoint y: 103, endPoint x: 562, endPoint y: 106, distance: 29.3
click at [561, 106] on span "mu." at bounding box center [545, 104] width 32 height 22
drag, startPoint x: 311, startPoint y: 102, endPoint x: 422, endPoint y: 104, distance: 111.5
click at [422, 104] on div "Aku melihat __________ mu." at bounding box center [440, 104] width 527 height 25
click at [193, 241] on div "3 . gelap 4 . bersalah" at bounding box center [440, 216] width 555 height 53
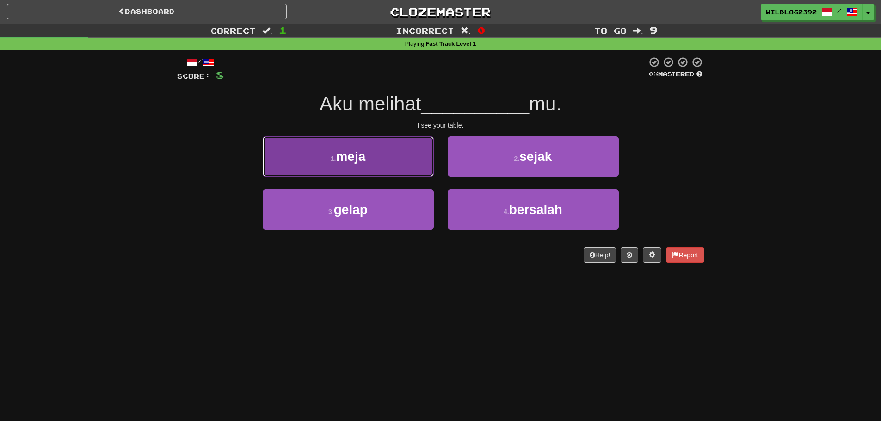
click at [352, 158] on span "meja" at bounding box center [351, 156] width 30 height 14
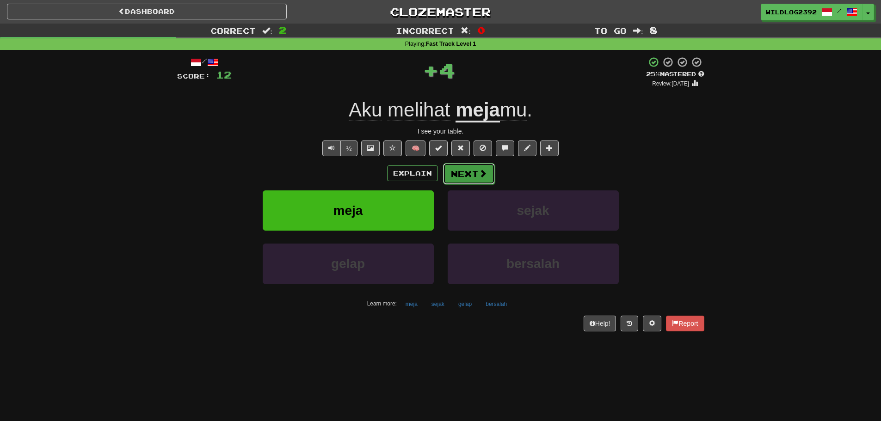
click at [450, 177] on button "Next" at bounding box center [469, 173] width 52 height 21
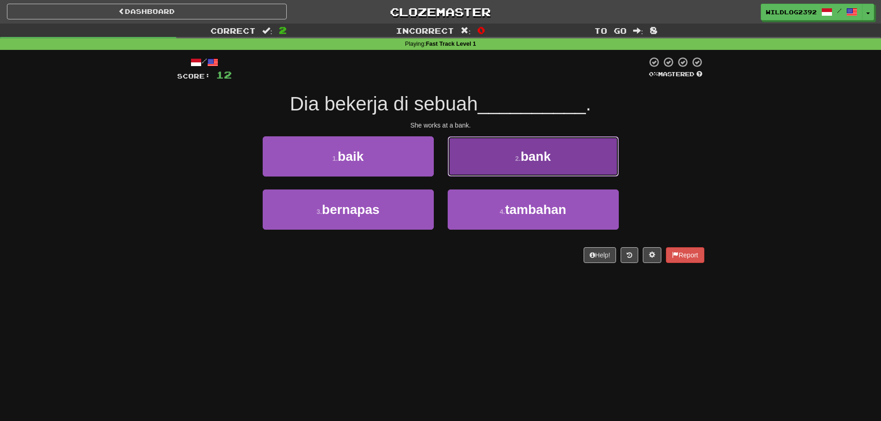
click at [521, 155] on small "2 ." at bounding box center [518, 158] width 6 height 7
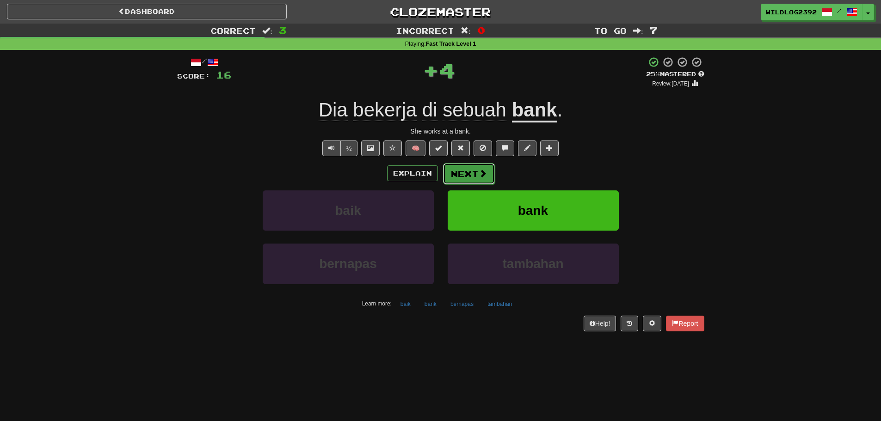
click at [482, 172] on span at bounding box center [483, 173] width 8 height 8
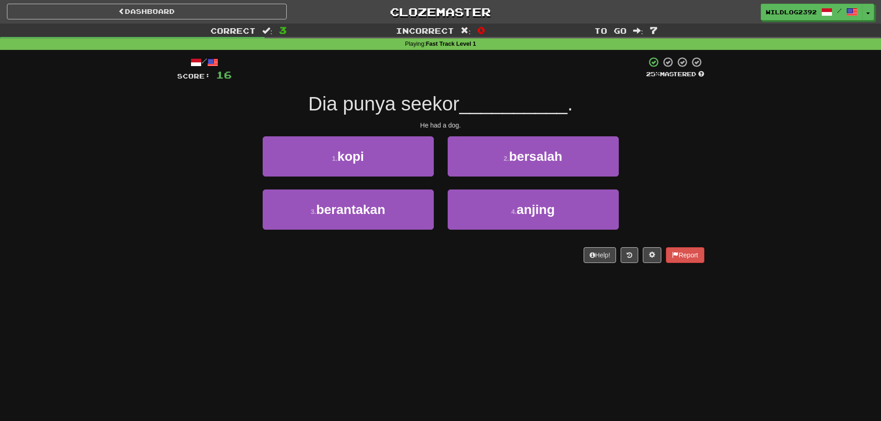
click at [278, 332] on div "Dashboard Clozemaster WildLog2392 / Toggle Dropdown Dashboard Leaderboard Activ…" at bounding box center [440, 210] width 881 height 421
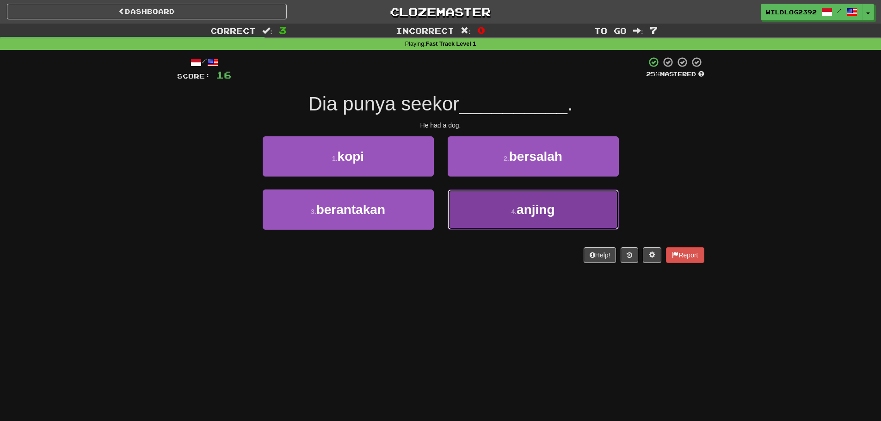
click at [525, 216] on span "anjing" at bounding box center [536, 210] width 38 height 14
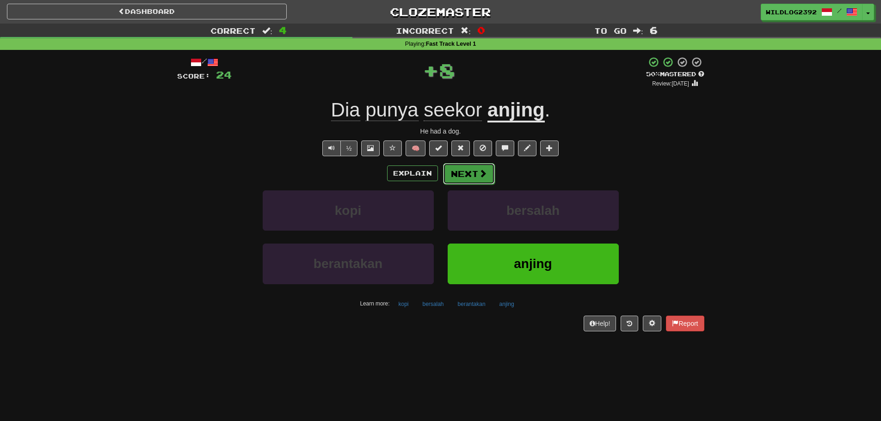
click at [483, 177] on span at bounding box center [483, 173] width 8 height 8
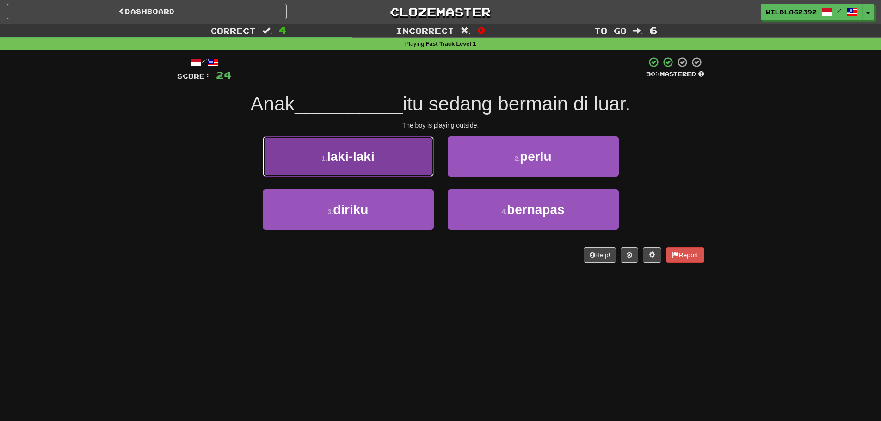
click at [358, 152] on span "laki-laki" at bounding box center [351, 156] width 48 height 14
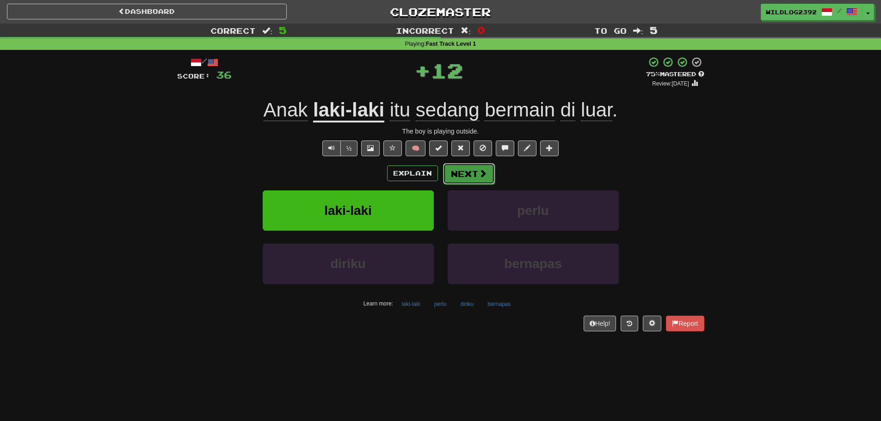
click at [468, 167] on button "Next" at bounding box center [469, 173] width 52 height 21
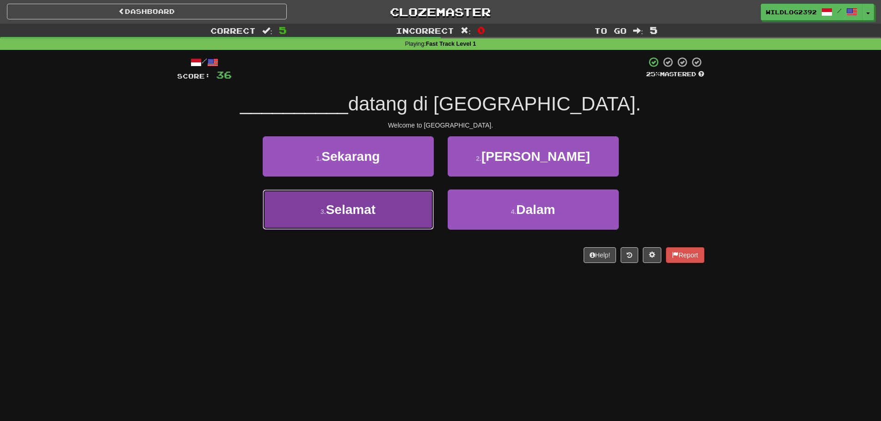
click at [373, 216] on span "Selamat" at bounding box center [350, 210] width 49 height 14
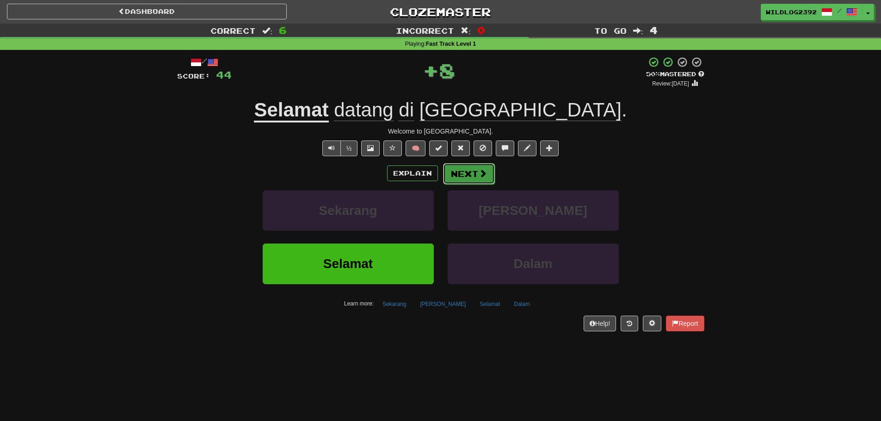
click at [474, 179] on button "Next" at bounding box center [469, 173] width 52 height 21
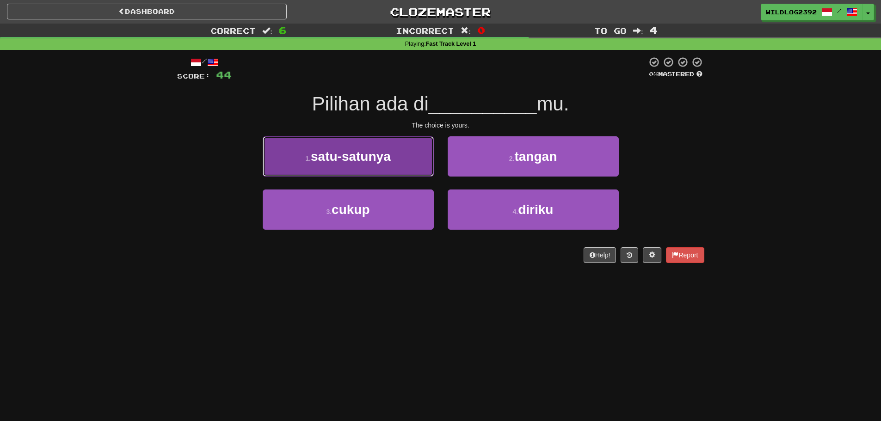
click at [359, 163] on span "satu-satunya" at bounding box center [351, 156] width 80 height 14
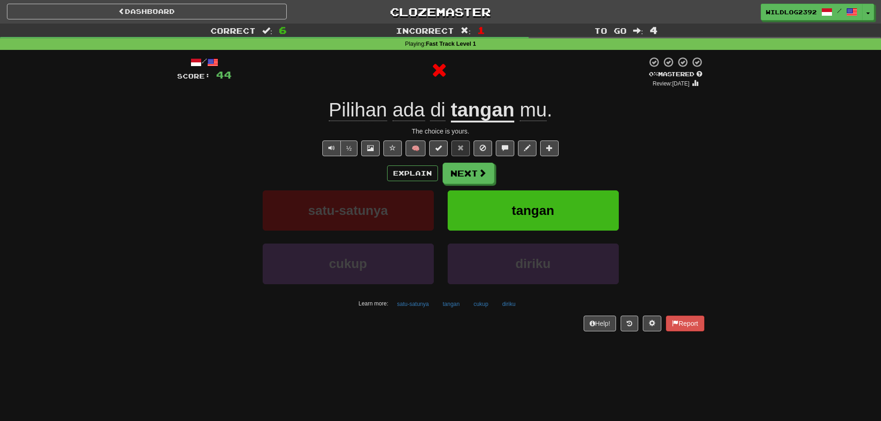
click at [162, 161] on div "Correct : 6 Incorrect : 1 To go : 4 Playing : Fast Track Level 1 / Score: 44 0 …" at bounding box center [440, 184] width 881 height 321
click at [399, 176] on button "Explain" at bounding box center [412, 174] width 51 height 16
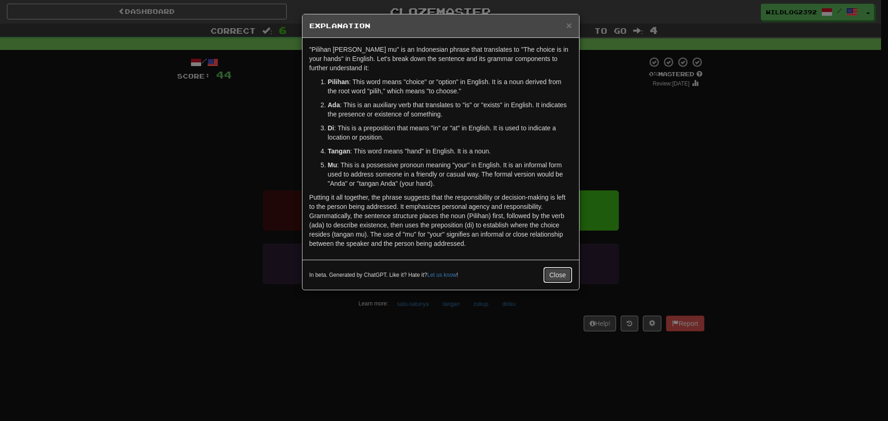
click at [565, 273] on button "Close" at bounding box center [557, 275] width 29 height 16
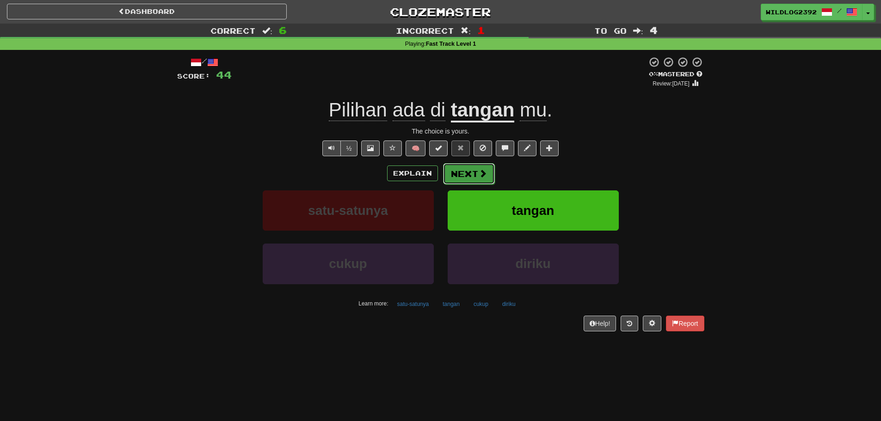
click at [476, 174] on button "Next" at bounding box center [469, 173] width 52 height 21
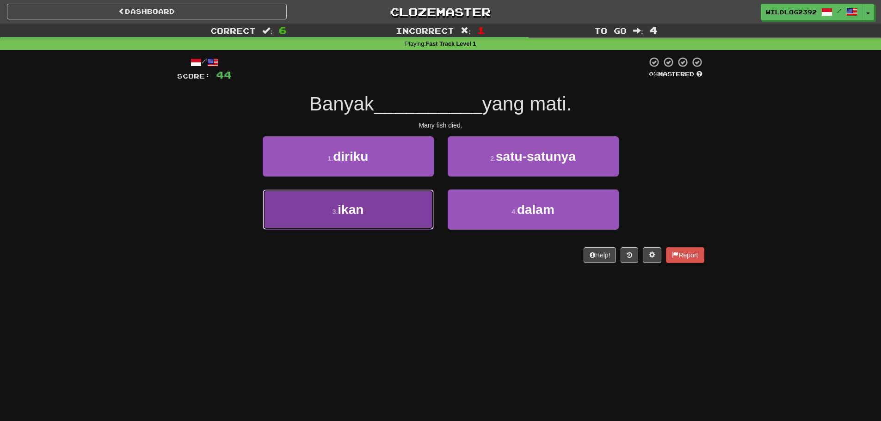
click at [334, 213] on small "3 ." at bounding box center [335, 211] width 6 height 7
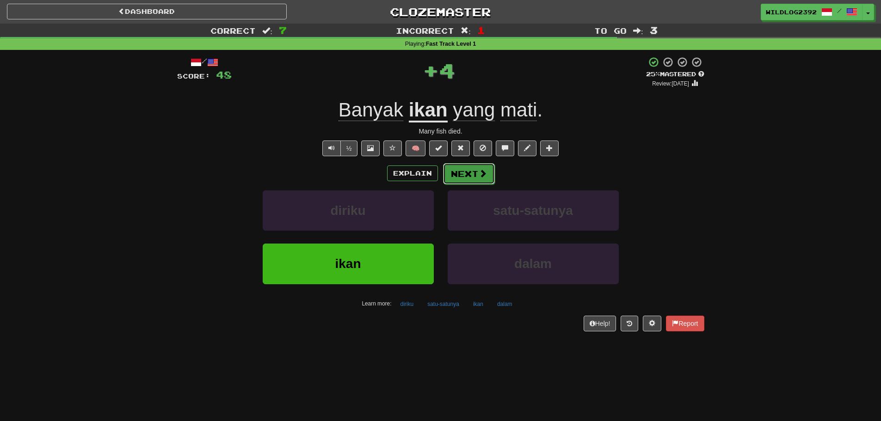
click at [481, 170] on span at bounding box center [483, 173] width 8 height 8
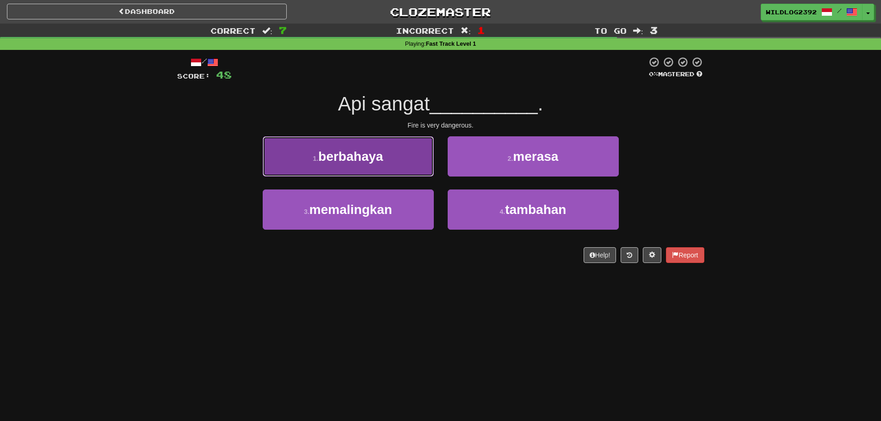
click at [339, 163] on span "berbahaya" at bounding box center [350, 156] width 65 height 14
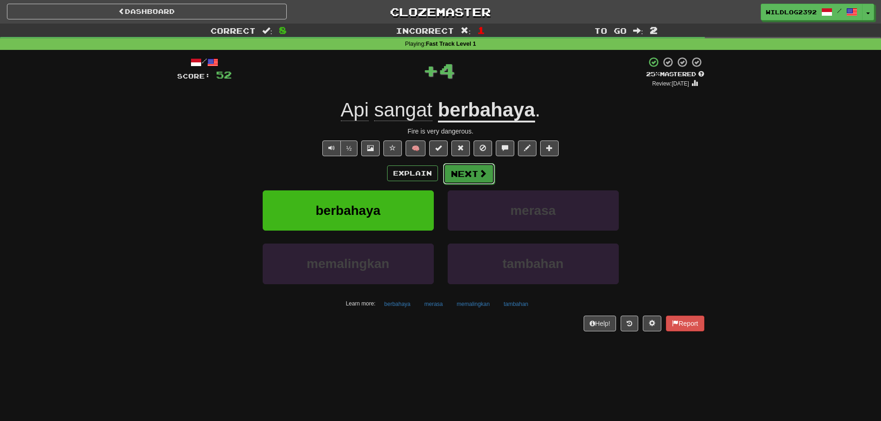
click at [471, 172] on button "Next" at bounding box center [469, 173] width 52 height 21
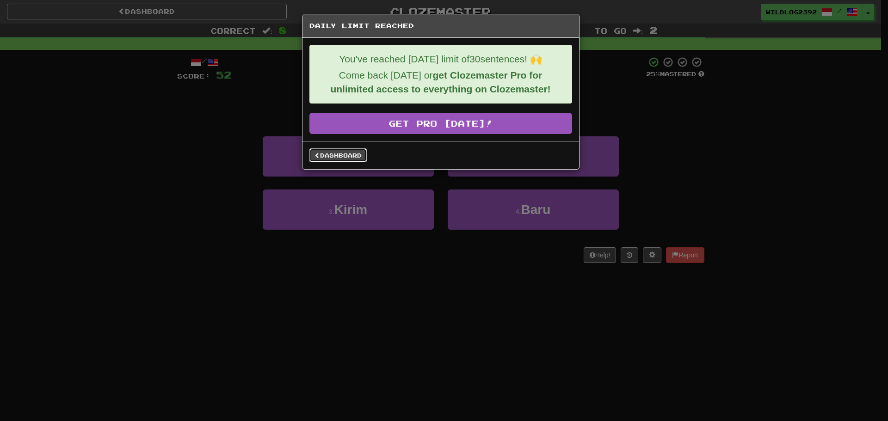
click at [345, 154] on link "Dashboard" at bounding box center [337, 155] width 57 height 14
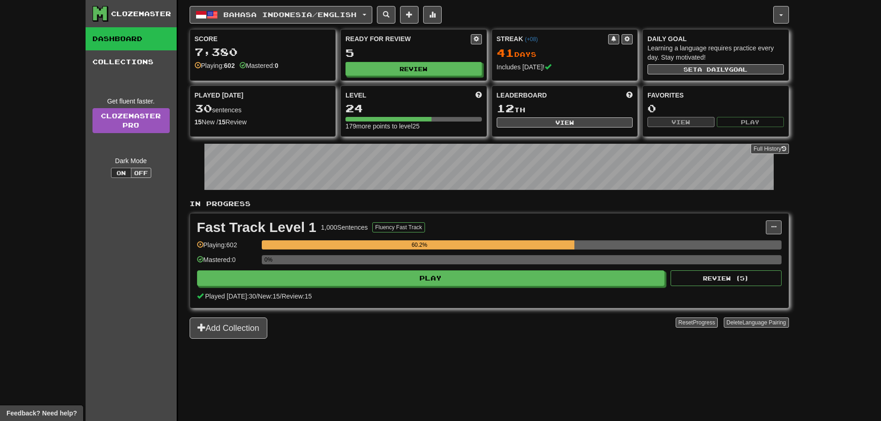
click at [105, 261] on div "Clozemaster Dashboard Collections Get fluent faster. Clozemaster Pro Dark Mode …" at bounding box center [132, 222] width 92 height 444
